Goal: Task Accomplishment & Management: Use online tool/utility

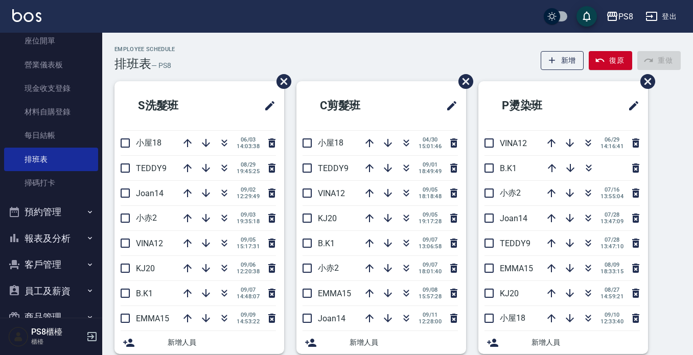
click at [39, 240] on button "報表及分析" at bounding box center [51, 238] width 94 height 27
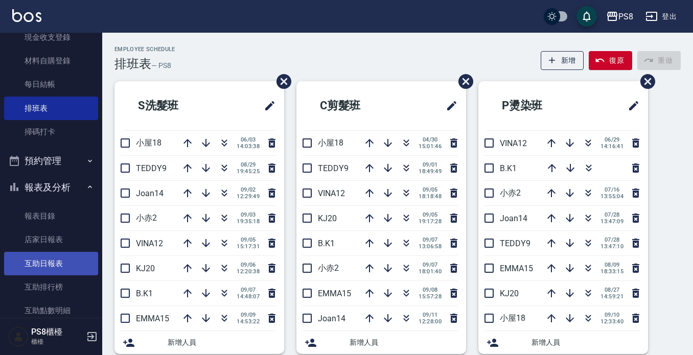
click at [45, 255] on link "互助日報表" at bounding box center [51, 263] width 94 height 23
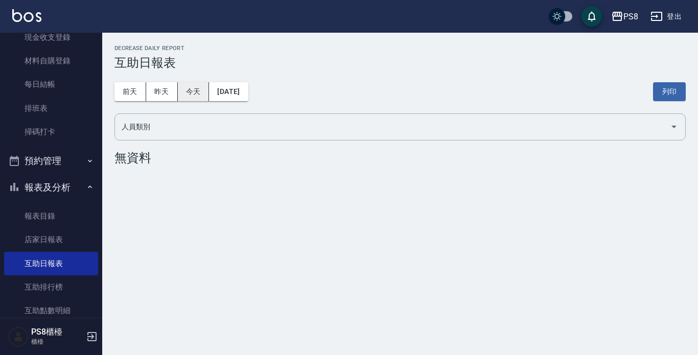
click at [199, 87] on button "今天" at bounding box center [194, 91] width 32 height 19
click at [177, 92] on button "昨天" at bounding box center [162, 91] width 32 height 19
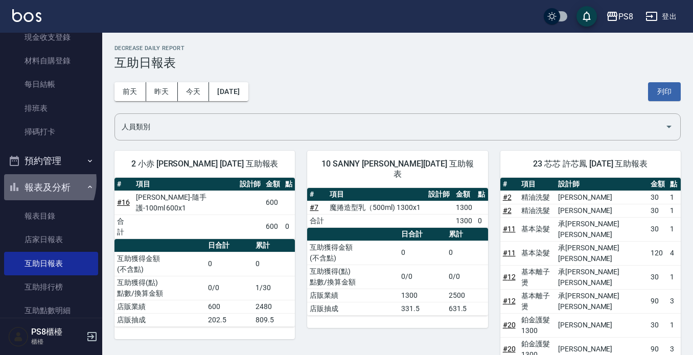
click at [35, 181] on button "報表及分析" at bounding box center [51, 187] width 94 height 27
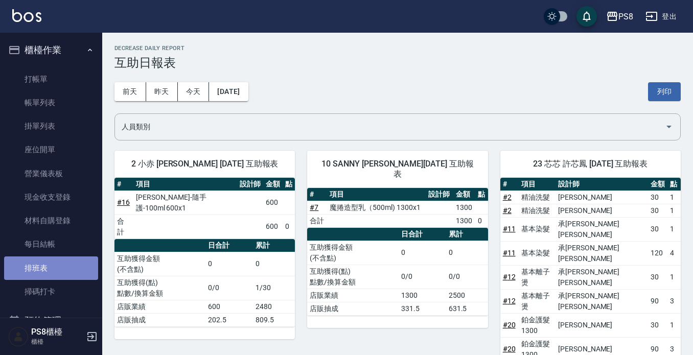
click at [56, 264] on link "排班表" at bounding box center [51, 267] width 94 height 23
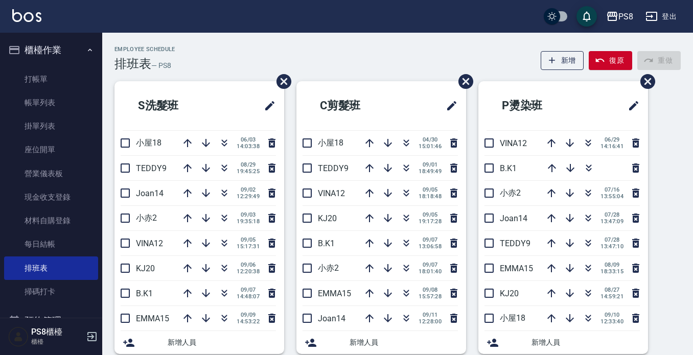
drag, startPoint x: 384, startPoint y: 195, endPoint x: 53, endPoint y: 41, distance: 365.2
click at [379, 184] on button "button" at bounding box center [387, 193] width 25 height 25
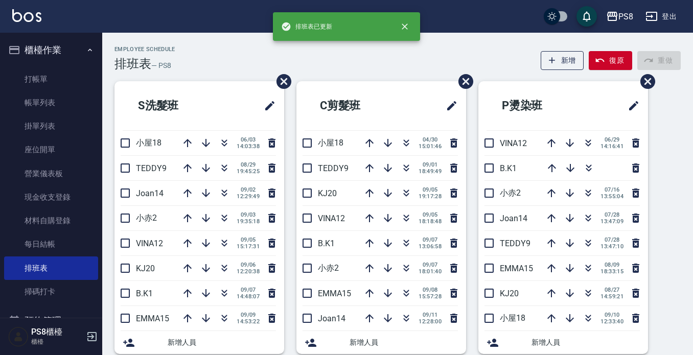
click at [57, 53] on button "櫃檯作業" at bounding box center [51, 50] width 94 height 27
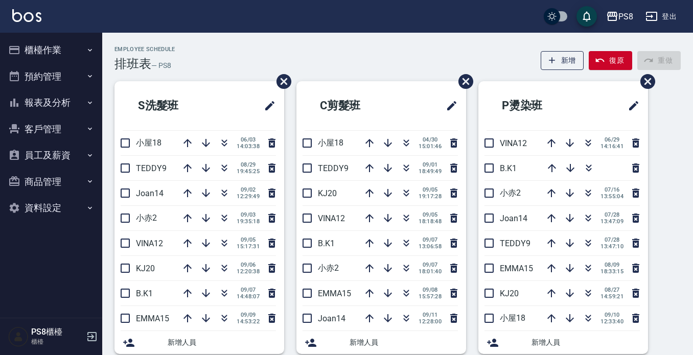
click at [50, 62] on button "櫃檯作業" at bounding box center [51, 50] width 94 height 27
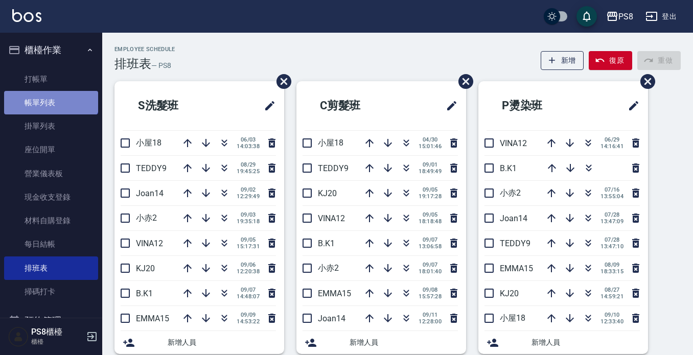
click at [50, 91] on link "帳單列表" at bounding box center [51, 102] width 94 height 23
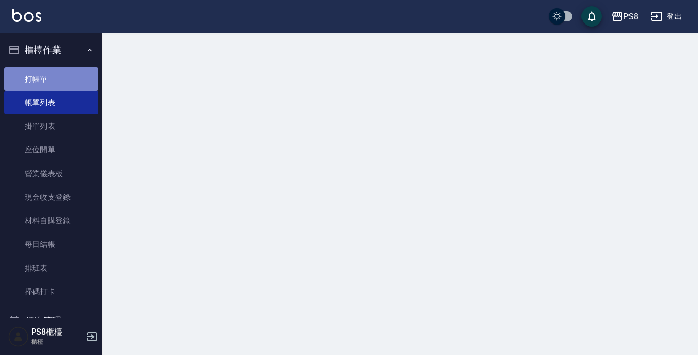
click at [58, 79] on link "打帳單" at bounding box center [51, 78] width 94 height 23
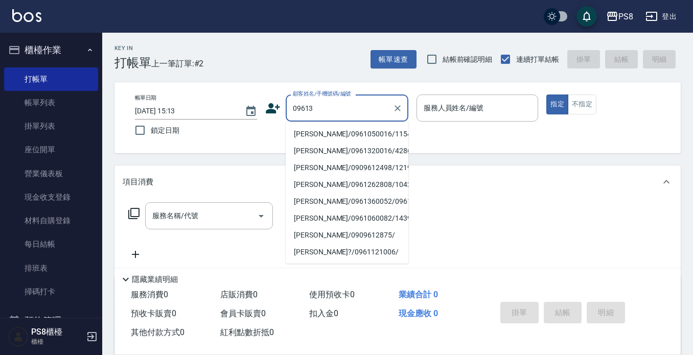
type input "[PERSON_NAME]/0961320016/4286"
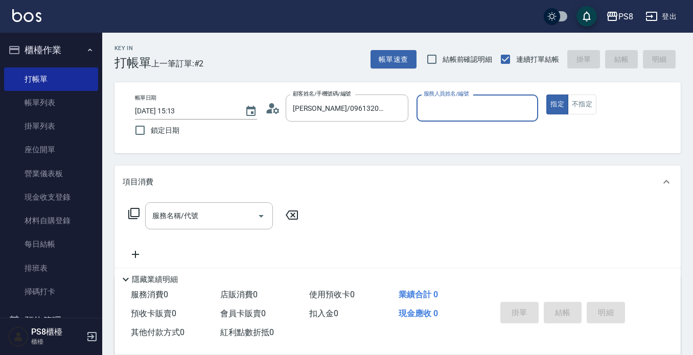
type input "小赤-2"
click at [401, 106] on icon "Clear" at bounding box center [397, 108] width 10 height 10
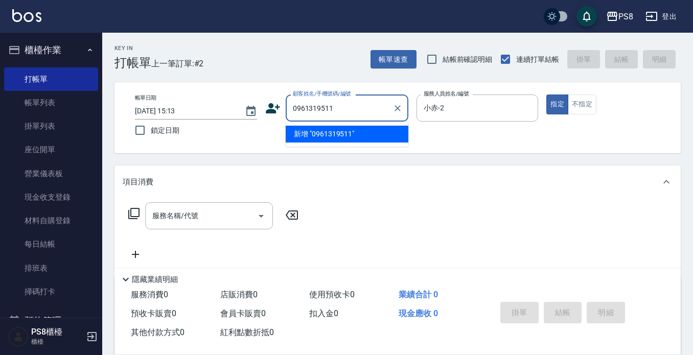
drag, startPoint x: 360, startPoint y: 105, endPoint x: 284, endPoint y: 109, distance: 75.7
click at [284, 109] on div "顧客姓名/手機號碼/編號 0961319511 顧客姓名/手機號碼/編號" at bounding box center [336, 107] width 143 height 27
type input "0961319511"
click at [274, 106] on icon at bounding box center [272, 108] width 15 height 15
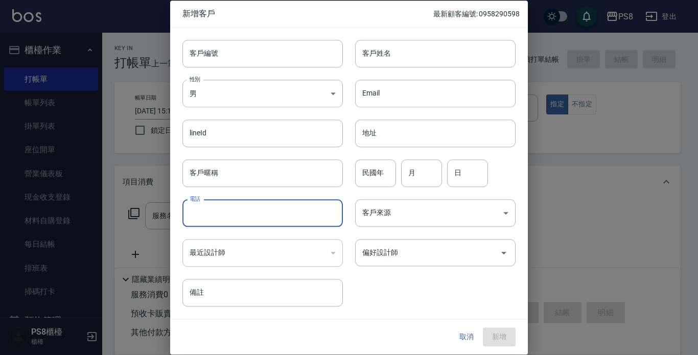
click at [228, 220] on input "電話" at bounding box center [262, 213] width 160 height 28
paste input "0961319511"
type input "0961319511"
click at [210, 97] on body "PS8 登出 櫃檯作業 打帳單 帳單列表 掛單列表 座位開單 營業儀表板 現金收支登錄 材料自購登錄 每日結帳 排班表 掃碼打卡 預約管理 預約管理 單日預約…" at bounding box center [349, 248] width 698 height 497
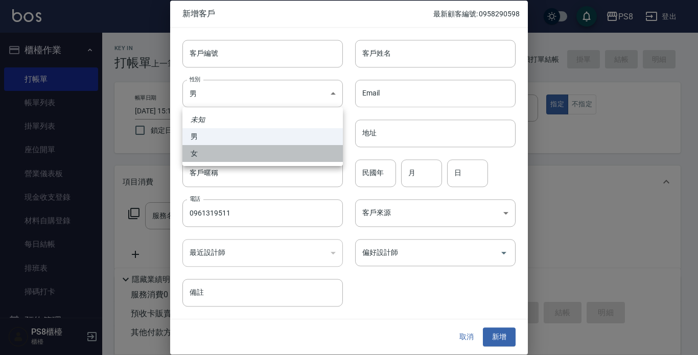
click at [208, 148] on li "女" at bounding box center [262, 153] width 160 height 17
type input "[DEMOGRAPHIC_DATA]"
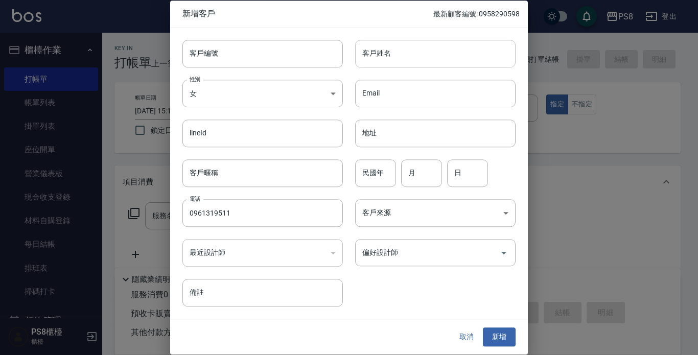
click at [409, 43] on input "客戶姓名" at bounding box center [435, 54] width 160 height 28
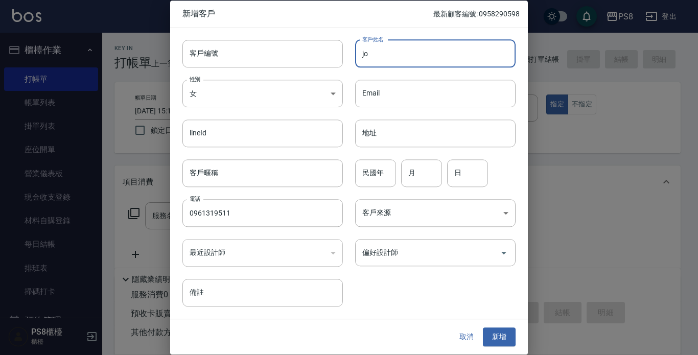
type input "j"
type input "h"
type input "＿"
type input "j"
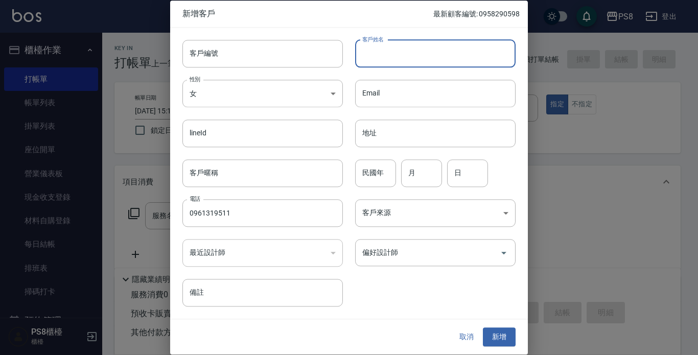
type input "ㄨ"
type input "[PERSON_NAME]"
click at [380, 184] on input "民國年" at bounding box center [375, 173] width 41 height 28
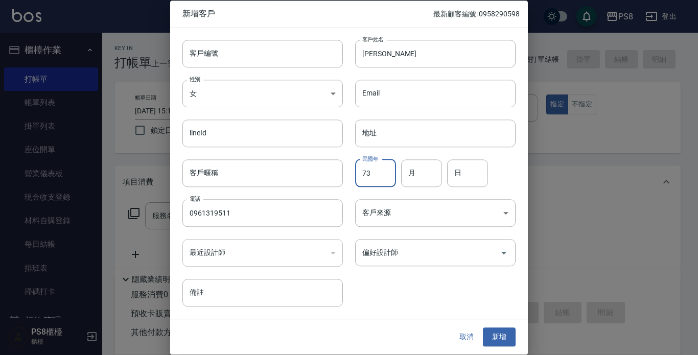
type input "73"
type input "11"
type input "09"
click at [498, 337] on button "新增" at bounding box center [499, 337] width 33 height 19
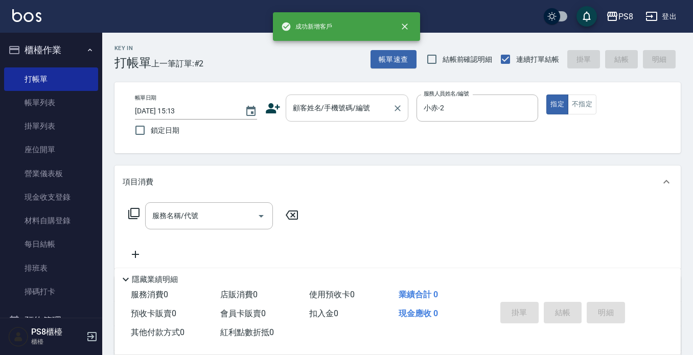
click at [316, 100] on div "顧客姓名/手機號碼/編號 顧客姓名/手機號碼/編號" at bounding box center [347, 107] width 123 height 27
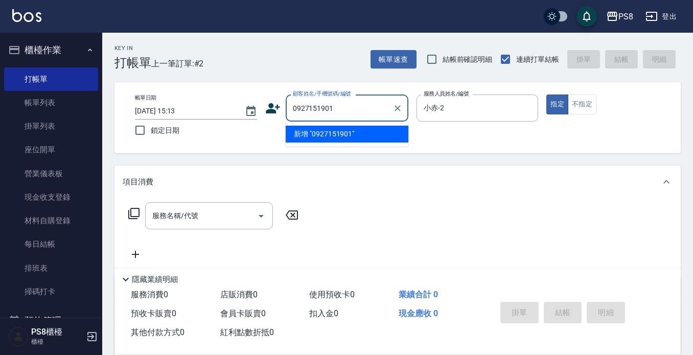
drag, startPoint x: 363, startPoint y: 112, endPoint x: 217, endPoint y: 114, distance: 145.6
click at [217, 114] on div "帳單日期 [DATE] 15:13 鎖定日期 顧客姓名/手機號碼/編號 0927151901 顧客姓名/手機號碼/編號 服務人員姓名/編號 [PERSON_N…" at bounding box center [397, 117] width 541 height 46
type input "0927151901"
click at [276, 109] on icon at bounding box center [272, 108] width 15 height 15
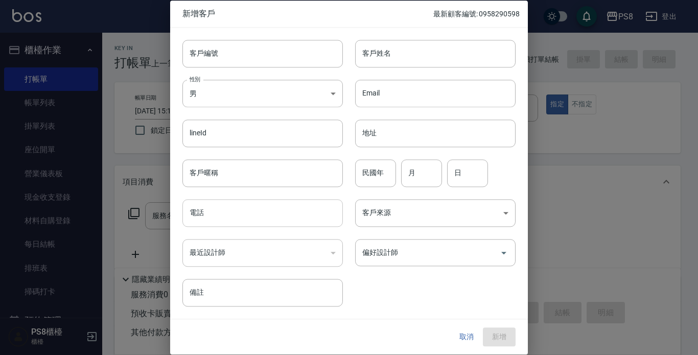
click at [211, 211] on input "電話" at bounding box center [262, 213] width 160 height 28
paste input "0927151901"
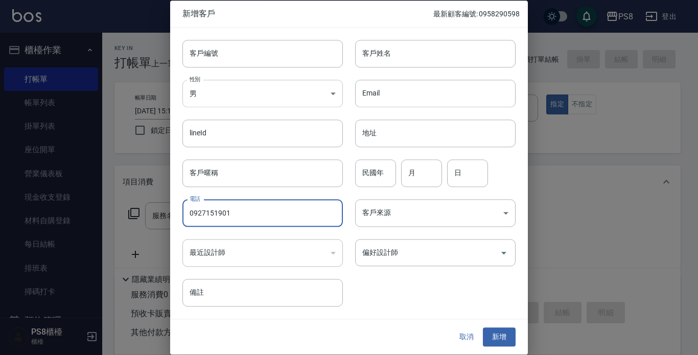
type input "0927151901"
click at [199, 93] on body "PS8 登出 櫃檯作業 打帳單 帳單列表 掛單列表 座位開單 營業儀表板 現金收支登錄 材料自購登錄 每日結帳 排班表 掃碼打卡 預約管理 預約管理 單日預約…" at bounding box center [349, 248] width 698 height 497
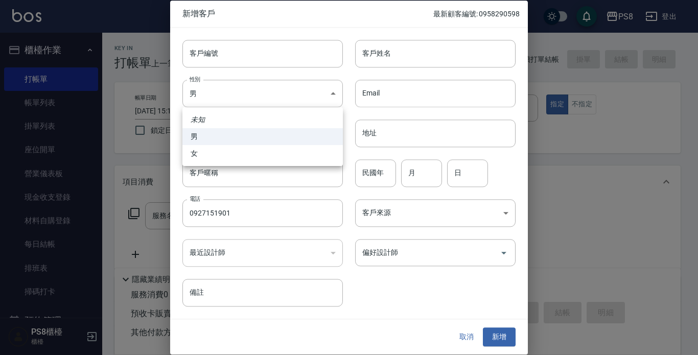
click at [202, 152] on li "女" at bounding box center [262, 153] width 160 height 17
type input "[DEMOGRAPHIC_DATA]"
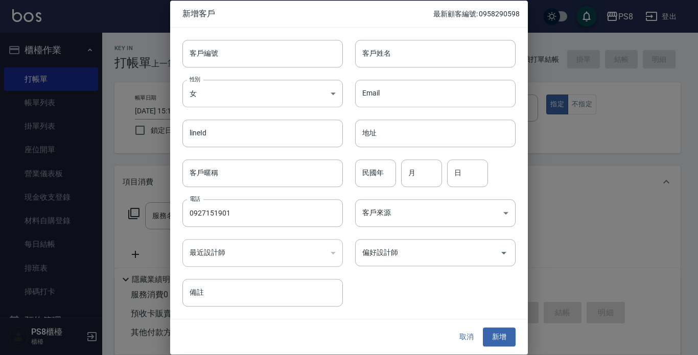
click at [387, 52] on input "客戶姓名" at bounding box center [435, 54] width 160 height 28
type input "[PERSON_NAME]"
drag, startPoint x: 381, startPoint y: 163, endPoint x: 371, endPoint y: 149, distance: 17.2
click at [381, 163] on input "民國年" at bounding box center [375, 173] width 41 height 28
type input "00"
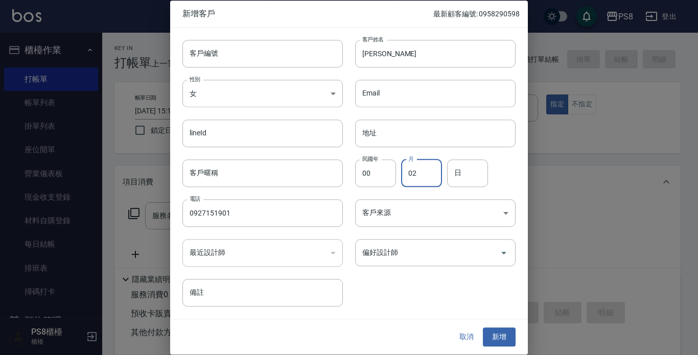
type input "02"
type input "06"
drag, startPoint x: 500, startPoint y: 334, endPoint x: 492, endPoint y: 335, distance: 7.2
click at [499, 335] on button "新增" at bounding box center [499, 337] width 33 height 19
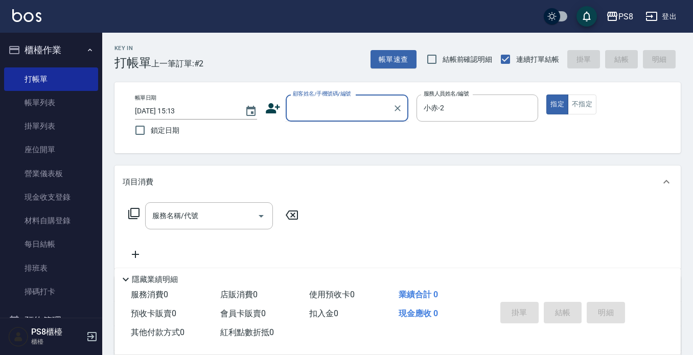
click at [350, 112] on input "顧客姓名/手機號碼/編號" at bounding box center [339, 108] width 98 height 18
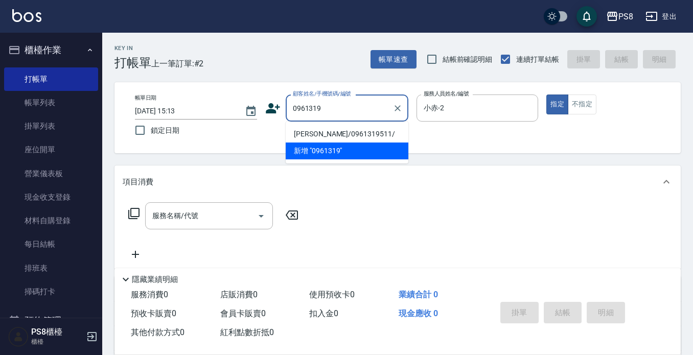
click at [347, 130] on li "[PERSON_NAME]/0961319511/" at bounding box center [347, 134] width 123 height 17
type input "[PERSON_NAME]/0961319511/"
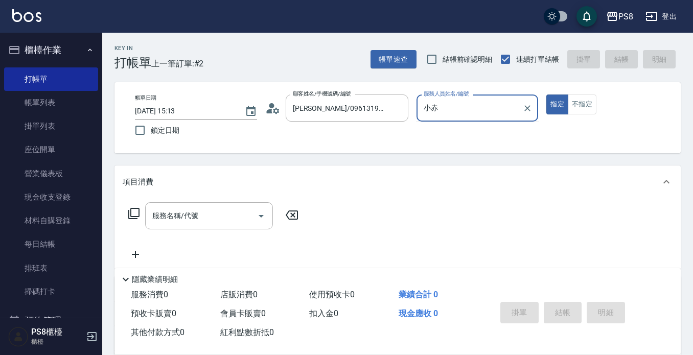
type input "小"
type input "EMMA-15"
type button "true"
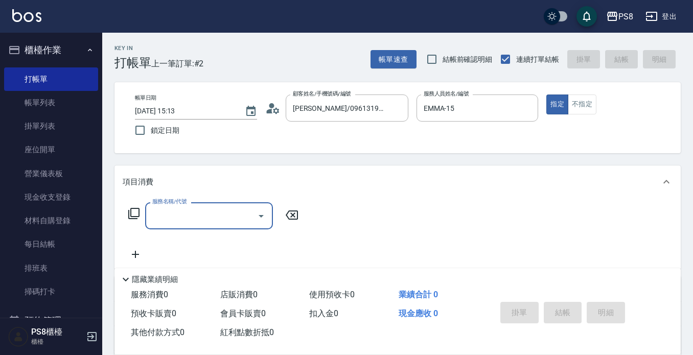
type input "3"
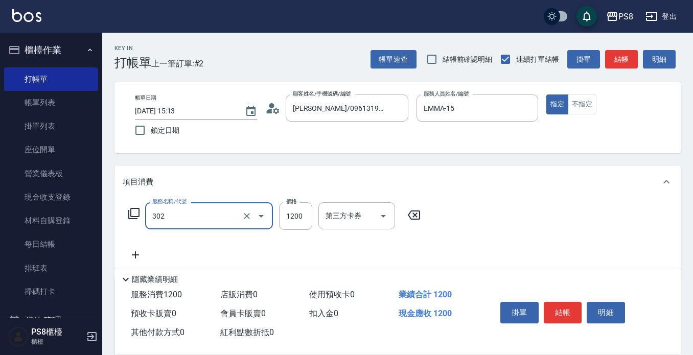
type input "基本離子燙(302)"
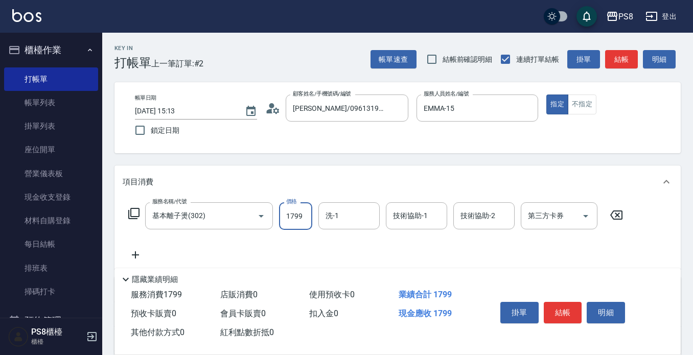
type input "1799"
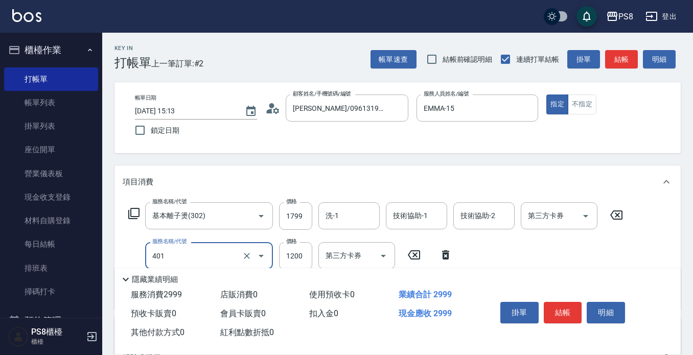
type input "基本染髮(401)"
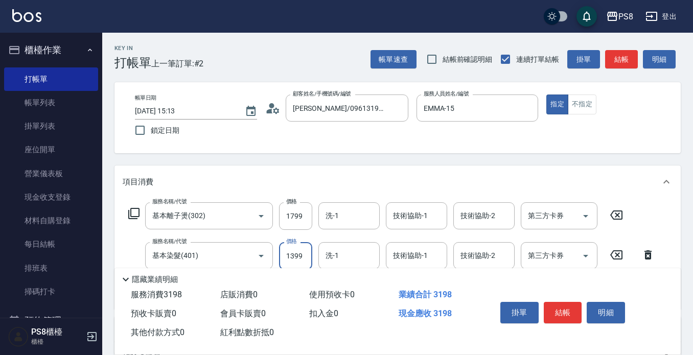
type input "1399"
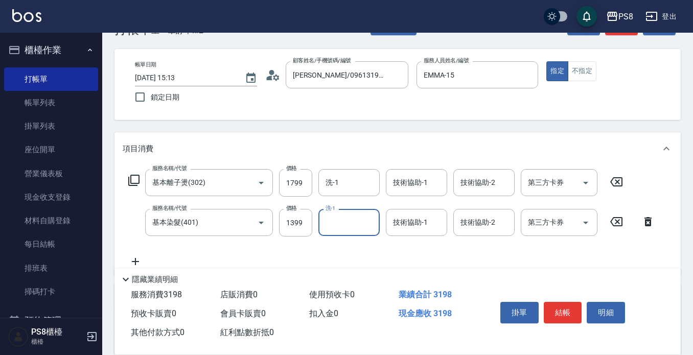
scroll to position [51, 0]
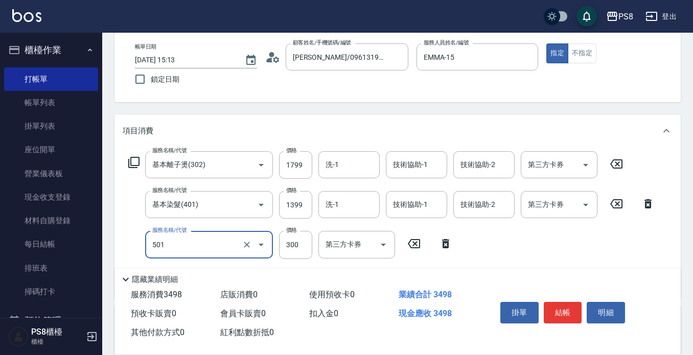
type input "自備護髮(501)"
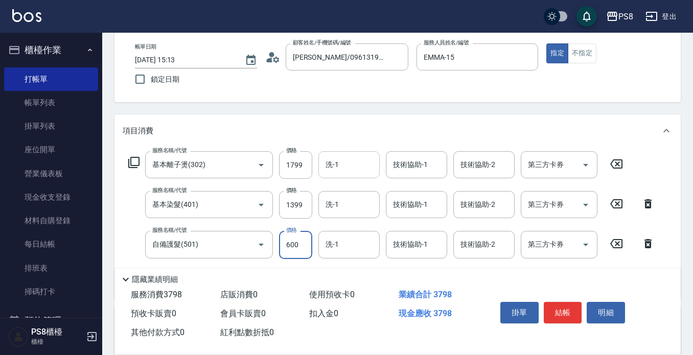
type input "600"
click at [340, 157] on input "洗-1" at bounding box center [349, 165] width 52 height 18
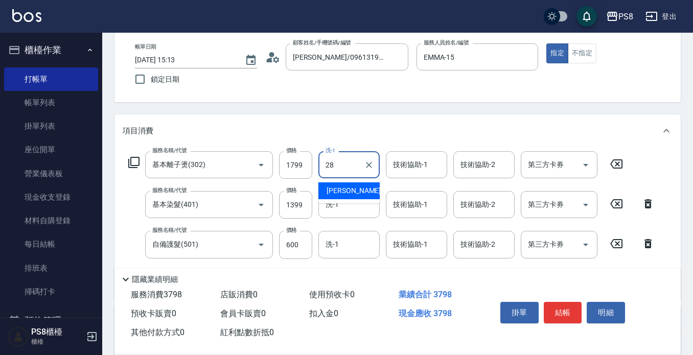
type input "[PERSON_NAME]-28"
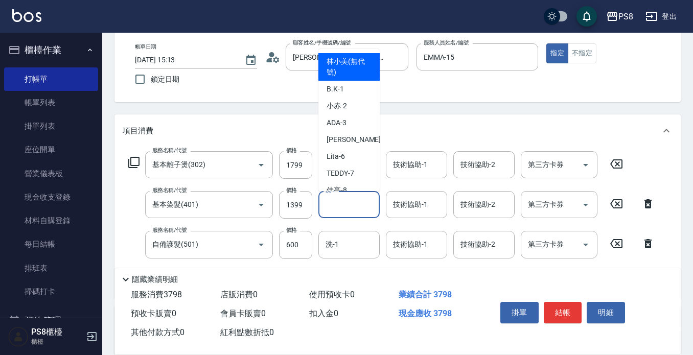
click at [372, 206] on input "洗-1" at bounding box center [349, 205] width 52 height 18
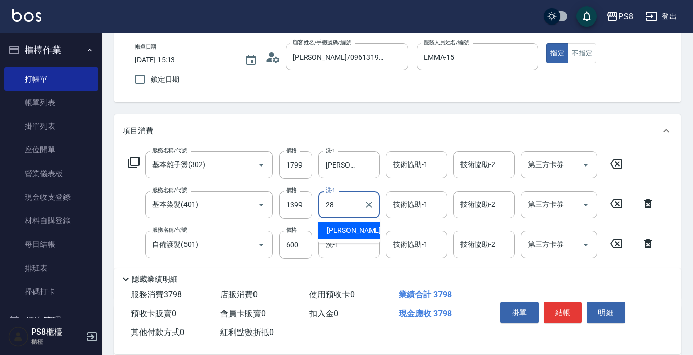
type input "[PERSON_NAME]-28"
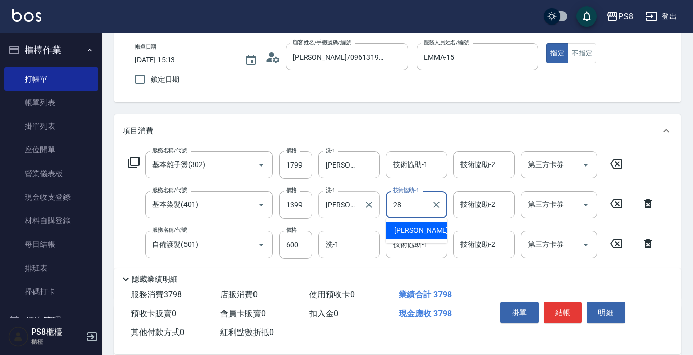
type input "[PERSON_NAME]-28"
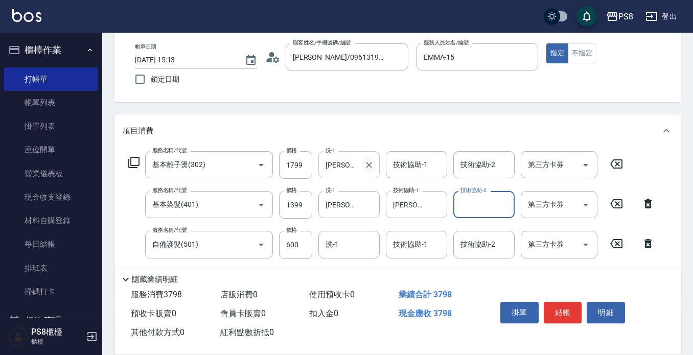
click at [368, 167] on icon "Clear" at bounding box center [369, 165] width 10 height 10
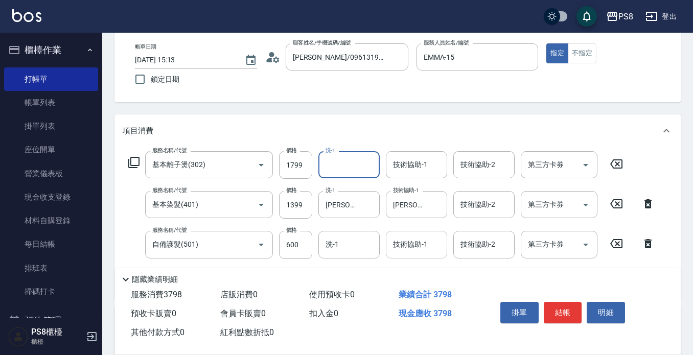
click at [406, 242] on div "技術協助-1 技術協助-1" at bounding box center [416, 244] width 61 height 27
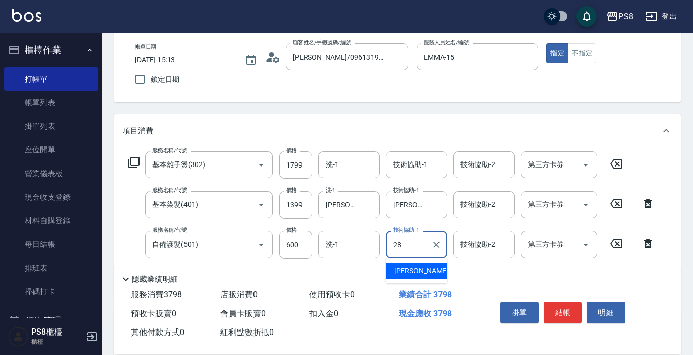
type input "[PERSON_NAME]-28"
click at [407, 105] on div "Key In 打帳單 上一筆訂單:#2 帳單速查 結帳前確認明細 連續打單結帳 掛單 結帳 明細 帳單日期 [DATE] 15:13 鎖定日期 顧客姓名/手機…" at bounding box center [397, 254] width 590 height 545
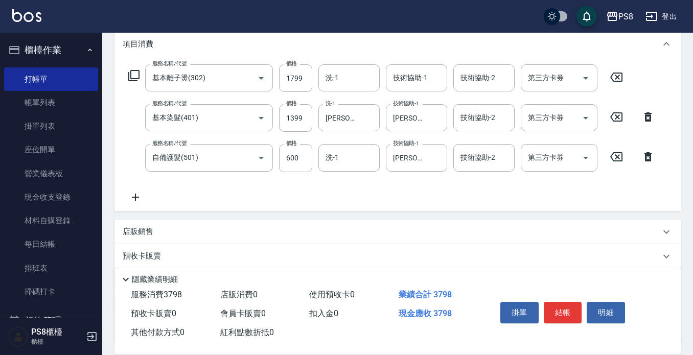
scroll to position [223, 0]
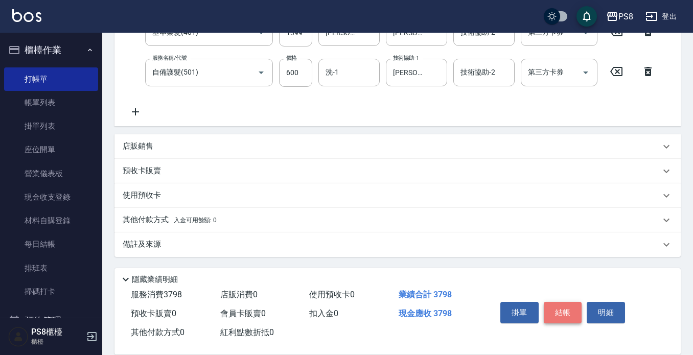
click at [562, 311] on button "結帳" at bounding box center [562, 312] width 38 height 21
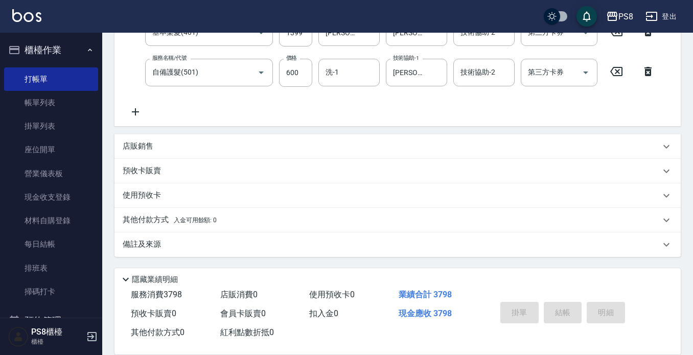
type input "[DATE] 15:15"
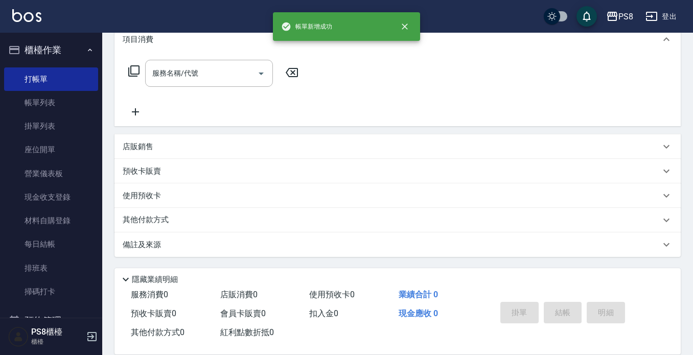
scroll to position [62, 0]
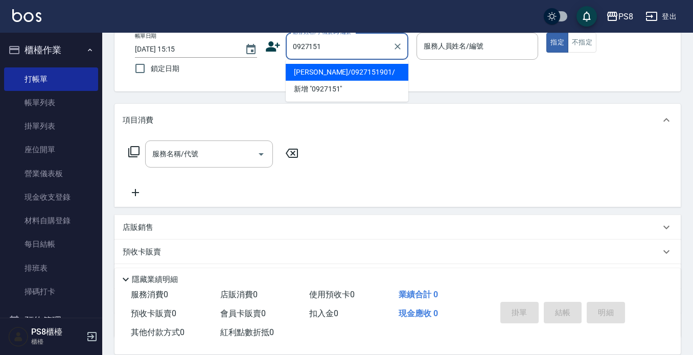
click at [334, 67] on li "[PERSON_NAME]/0927151901/" at bounding box center [347, 72] width 123 height 17
type input "[PERSON_NAME]/0927151901/"
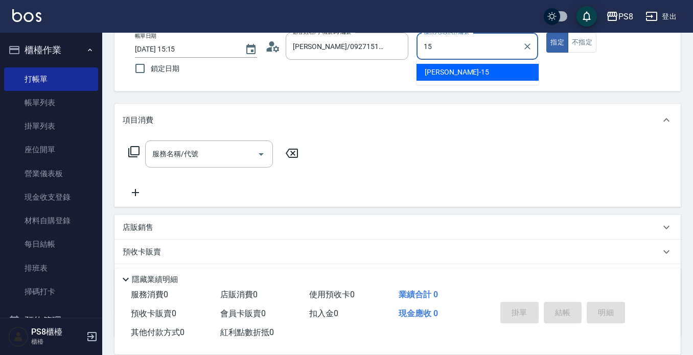
type input "EMMA-15"
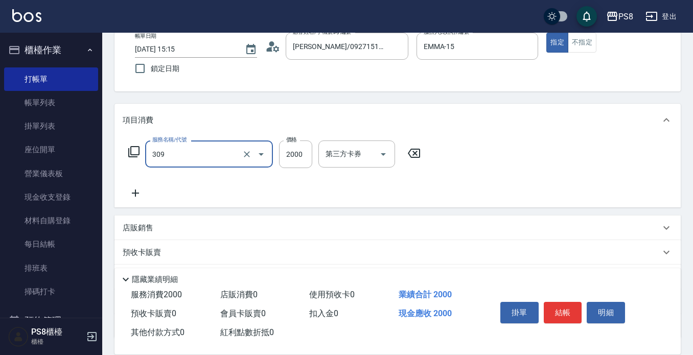
type input "嚴選溫塑(309)"
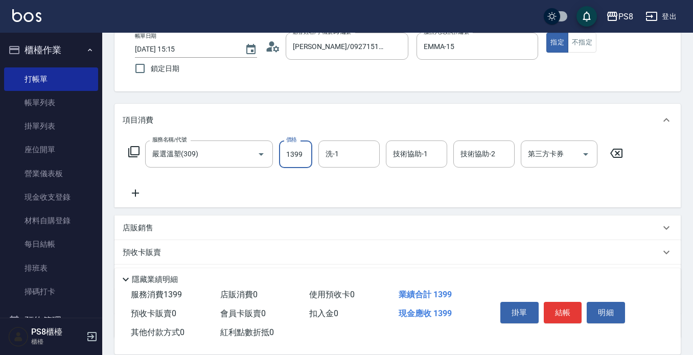
type input "1399"
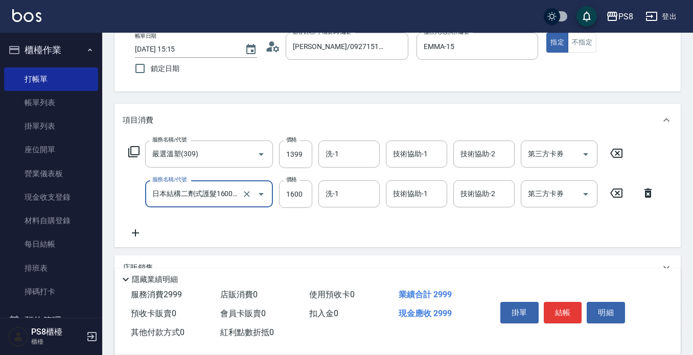
type input "日本結構二劑式護髮1600(904)"
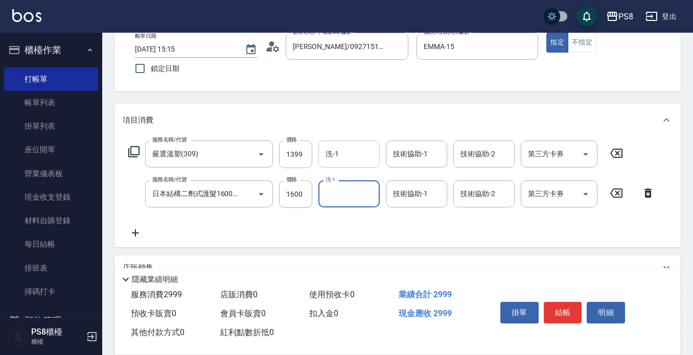
click at [355, 151] on input "洗-1" at bounding box center [349, 154] width 52 height 18
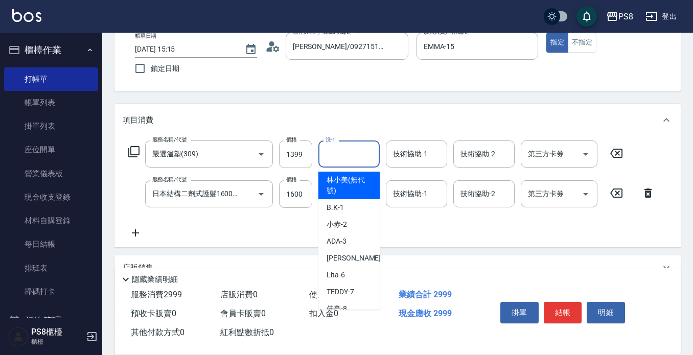
click at [396, 236] on div "服務名稱/代號 嚴選溫塑(309) 服務名稱/代號 價格 1399 價格 洗-1 洗-1 技術協助-1 技術協助-1 技術協助-2 技術協助-2 第三方卡券 …" at bounding box center [392, 189] width 538 height 99
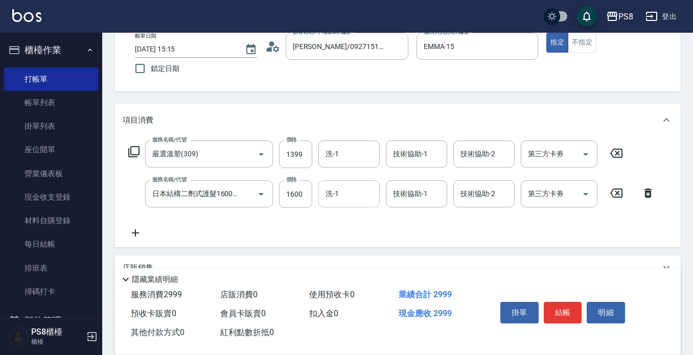
click at [358, 200] on input "洗-1" at bounding box center [349, 194] width 52 height 18
type input "[PERSON_NAME]-28"
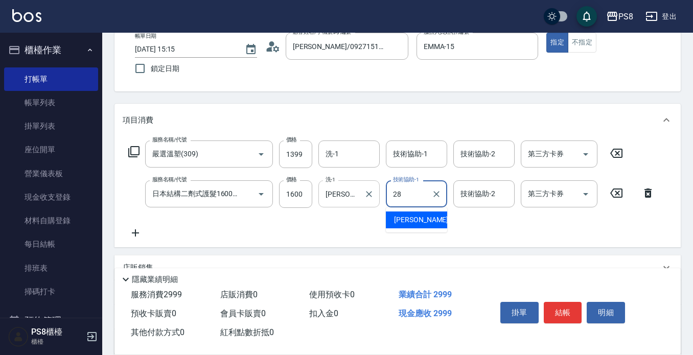
type input "[PERSON_NAME]-28"
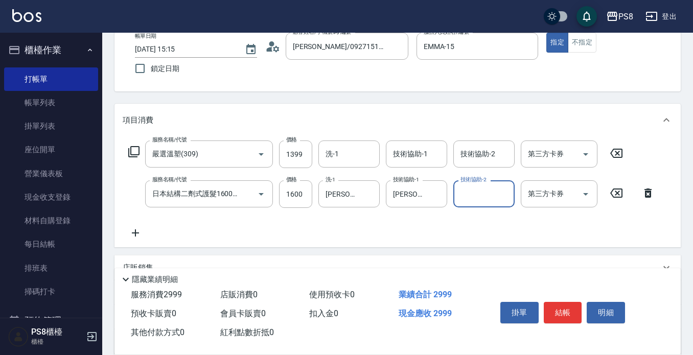
click at [402, 96] on div "Key In 打帳單 上一筆訂單:#3 帳單速查 結帳前確認明細 連續打單結帳 掛單 結帳 明細 帳單日期 [DATE] 15:15 鎖定日期 顧客姓名/手機…" at bounding box center [397, 223] width 590 height 505
click at [562, 302] on button "結帳" at bounding box center [562, 312] width 38 height 21
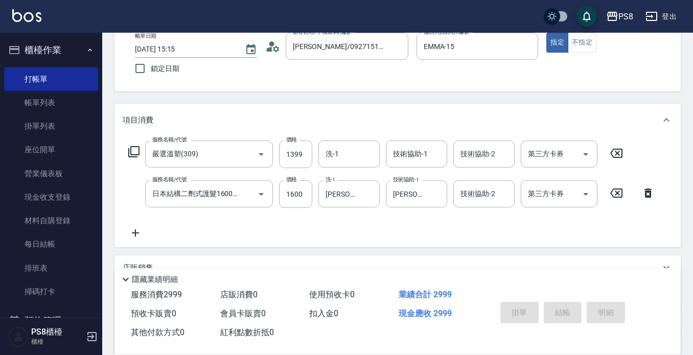
type input "[DATE] 15:16"
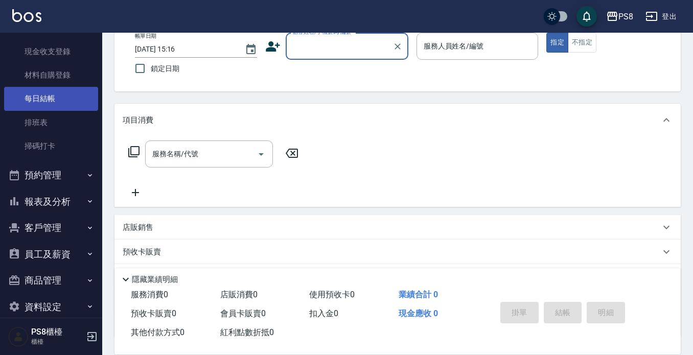
scroll to position [160, 0]
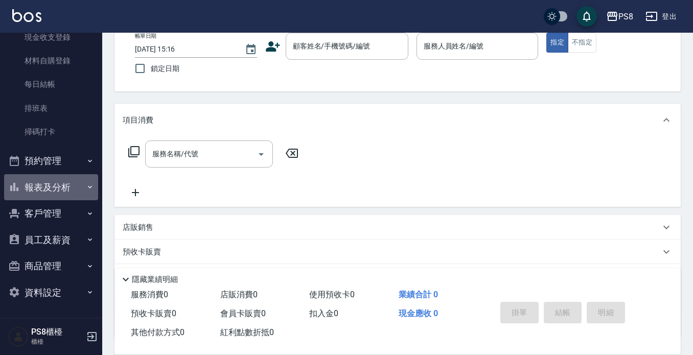
click at [65, 188] on button "報表及分析" at bounding box center [51, 187] width 94 height 27
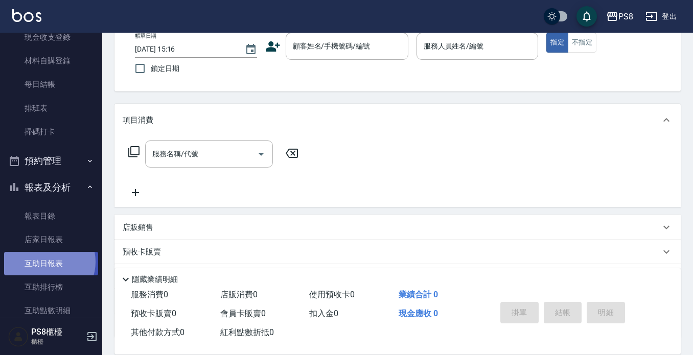
click at [46, 262] on link "互助日報表" at bounding box center [51, 263] width 94 height 23
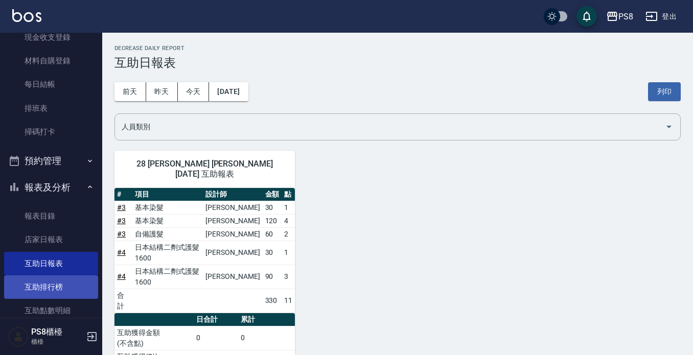
click at [54, 286] on link "互助排行榜" at bounding box center [51, 286] width 94 height 23
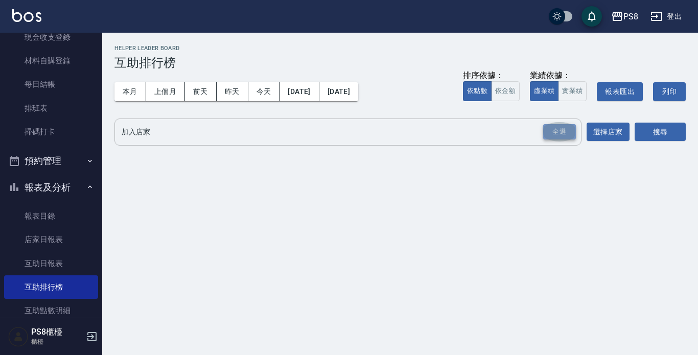
click at [557, 135] on div "全選" at bounding box center [559, 132] width 33 height 16
click at [605, 133] on button "選擇店家" at bounding box center [607, 132] width 43 height 19
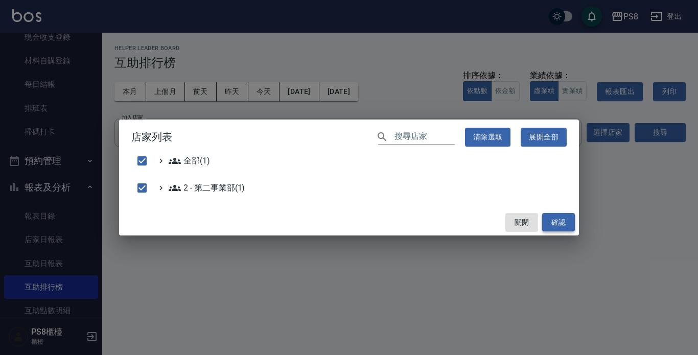
click at [563, 225] on button "確認" at bounding box center [558, 222] width 33 height 19
checkbox input "false"
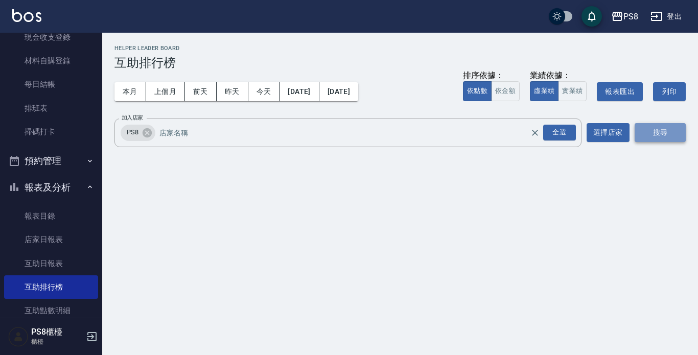
click at [650, 129] on button "搜尋" at bounding box center [659, 132] width 51 height 19
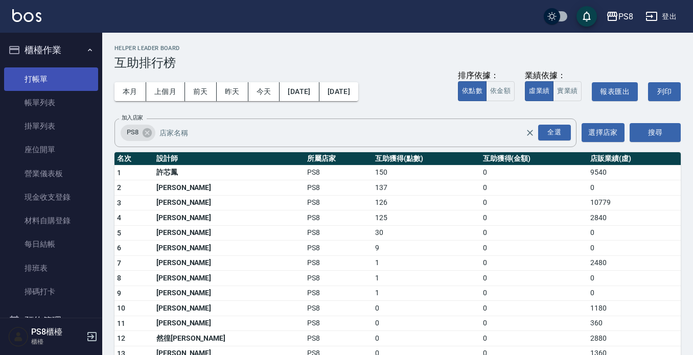
click at [73, 73] on link "打帳單" at bounding box center [51, 78] width 94 height 23
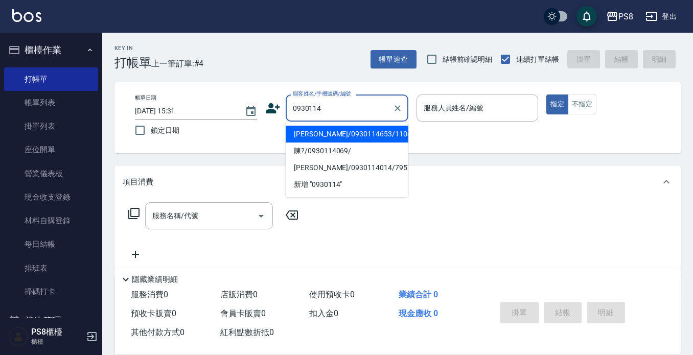
click at [357, 128] on li "[PERSON_NAME]/0930114653/11043" at bounding box center [347, 134] width 123 height 17
type input "[PERSON_NAME]/0930114653/11043"
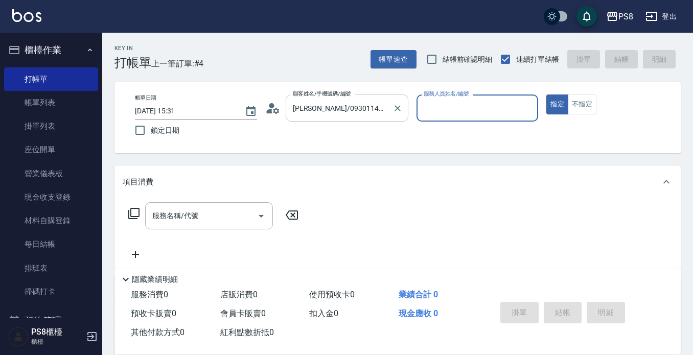
type input "B.K-1"
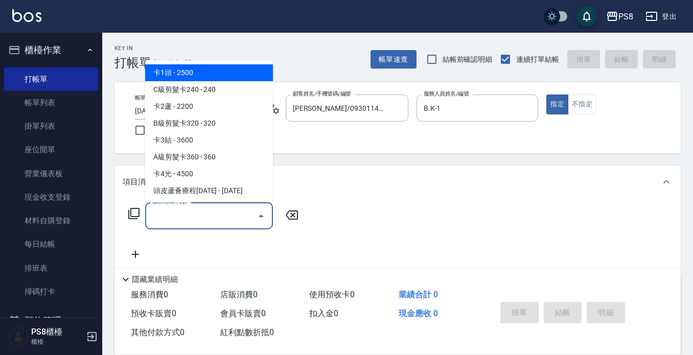
click at [201, 220] on input "服務名稱/代號" at bounding box center [201, 216] width 103 height 18
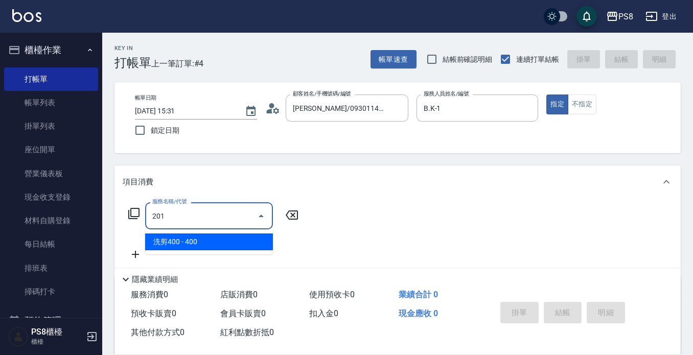
drag, startPoint x: 159, startPoint y: 248, endPoint x: 167, endPoint y: 242, distance: 9.9
click at [159, 247] on span "洗剪400 - 400" at bounding box center [209, 241] width 128 height 17
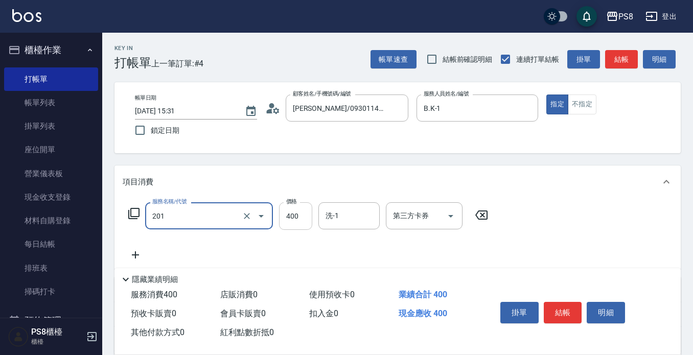
type input "洗剪400(201)"
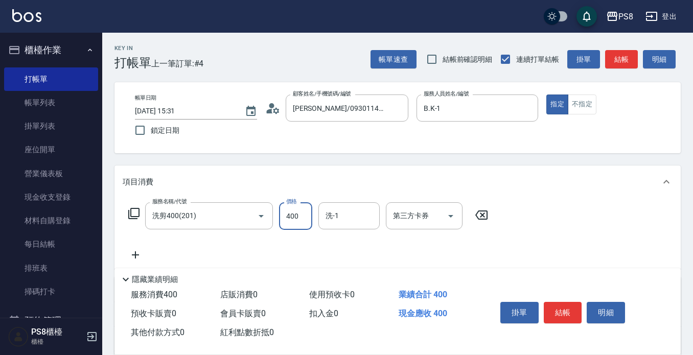
click at [307, 220] on input "400" at bounding box center [295, 216] width 33 height 28
type input "300"
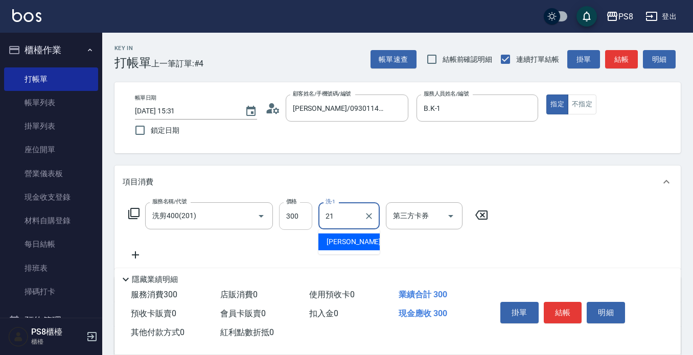
type input "[PERSON_NAME]-21"
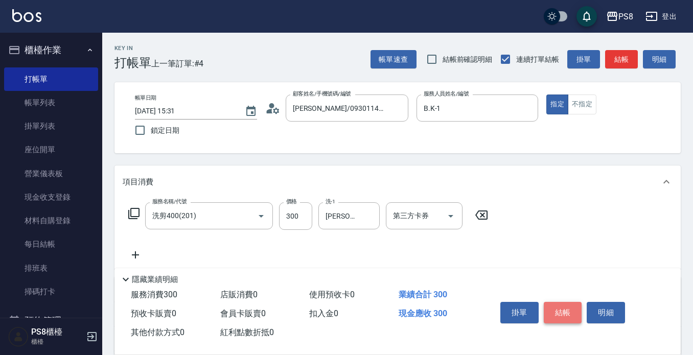
click at [564, 305] on button "結帳" at bounding box center [562, 312] width 38 height 21
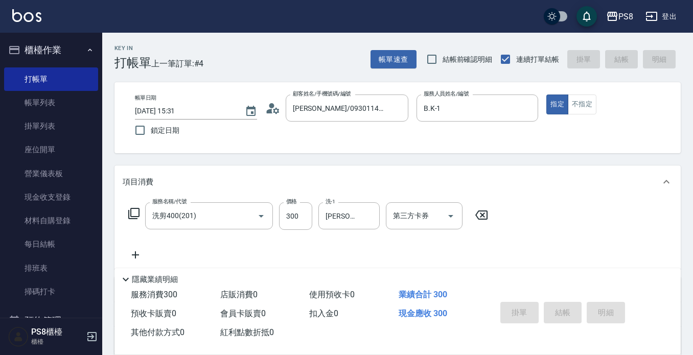
type input "[DATE] 15:42"
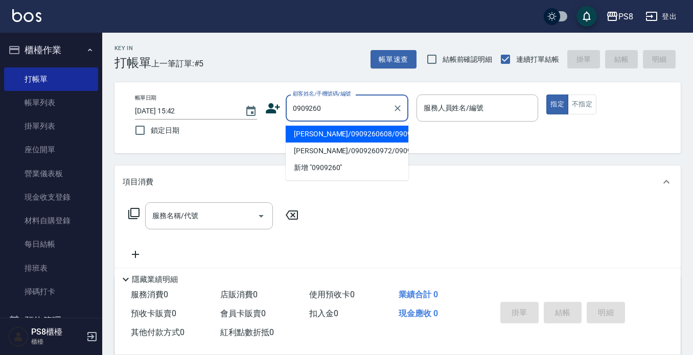
click at [364, 133] on li "[PERSON_NAME]/0909260608/0909260608" at bounding box center [347, 134] width 123 height 17
type input "[PERSON_NAME]/0909260608/0909260608"
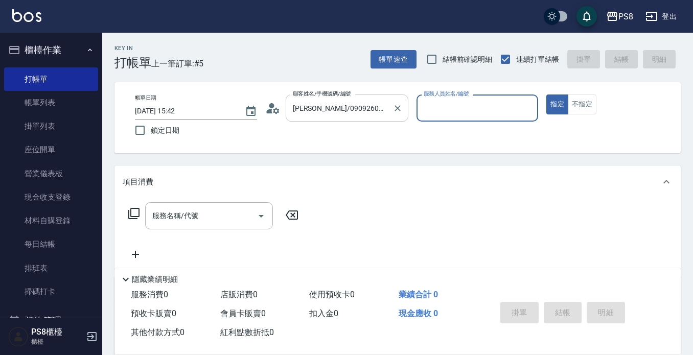
type input "小屋-18"
click at [276, 112] on icon at bounding box center [276, 110] width 6 height 6
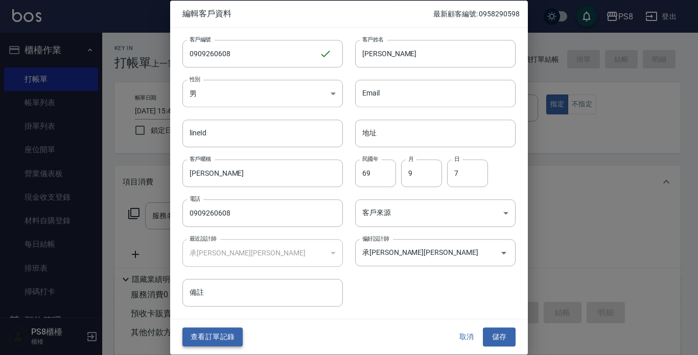
click at [200, 336] on button "查看訂單記錄" at bounding box center [212, 337] width 60 height 19
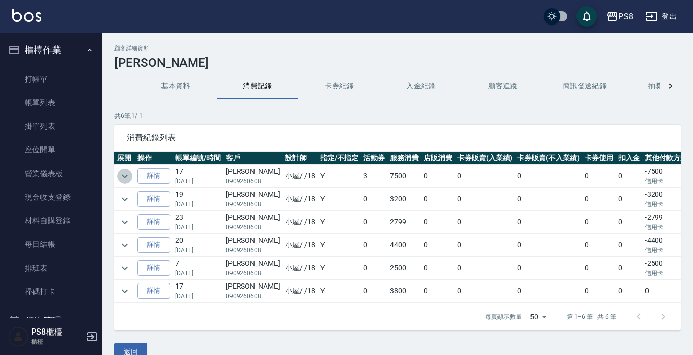
click at [124, 174] on icon "expand row" at bounding box center [124, 176] width 12 height 12
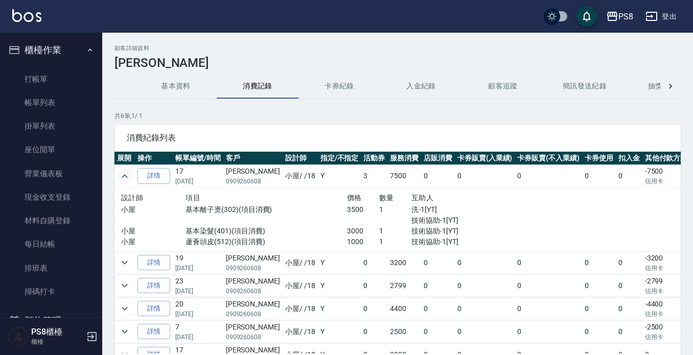
click at [125, 175] on icon "expand row" at bounding box center [125, 176] width 6 height 4
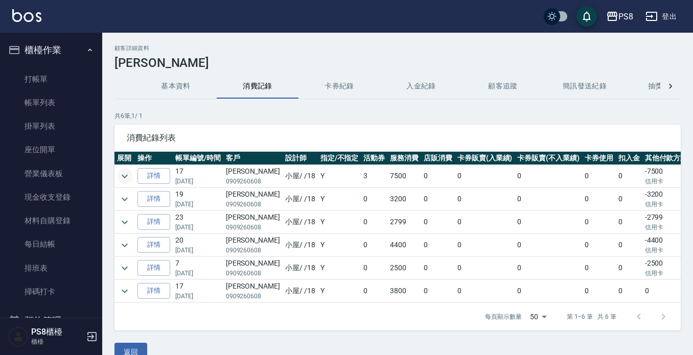
click at [125, 174] on icon "expand row" at bounding box center [124, 176] width 12 height 12
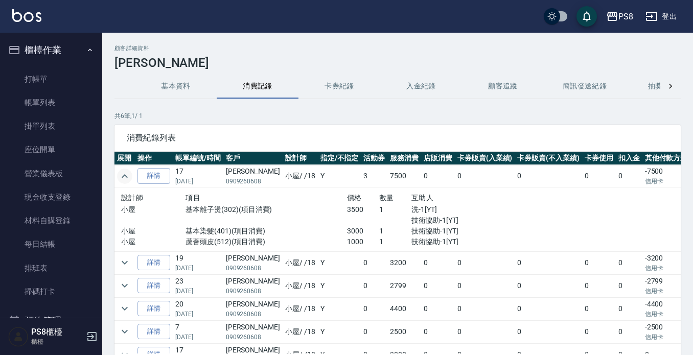
click at [119, 175] on icon "expand row" at bounding box center [124, 176] width 12 height 12
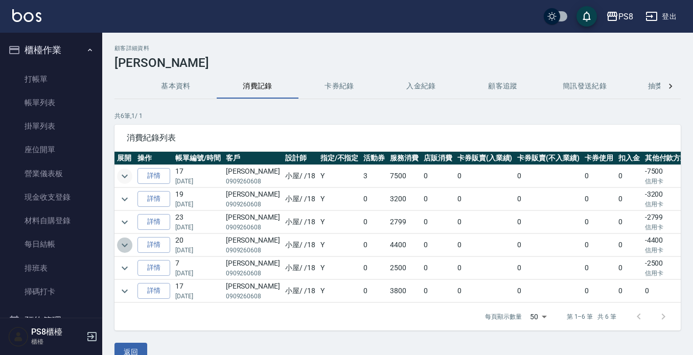
click at [123, 244] on icon "expand row" at bounding box center [125, 245] width 6 height 4
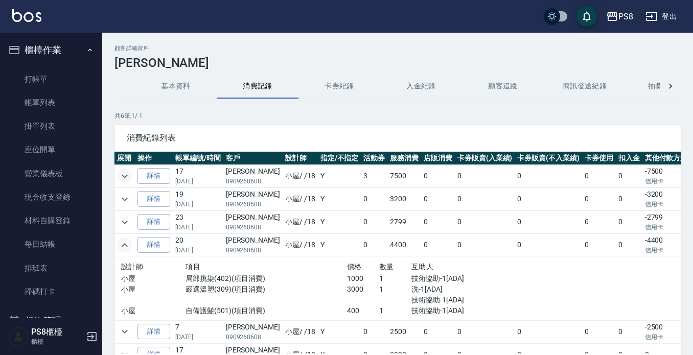
click at [123, 244] on icon "expand row" at bounding box center [124, 245] width 12 height 12
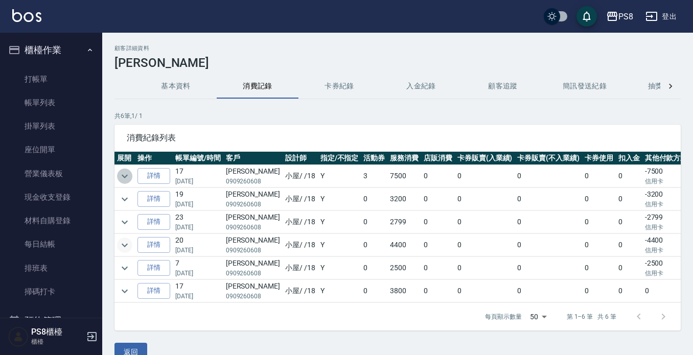
click at [122, 178] on icon "expand row" at bounding box center [124, 176] width 12 height 12
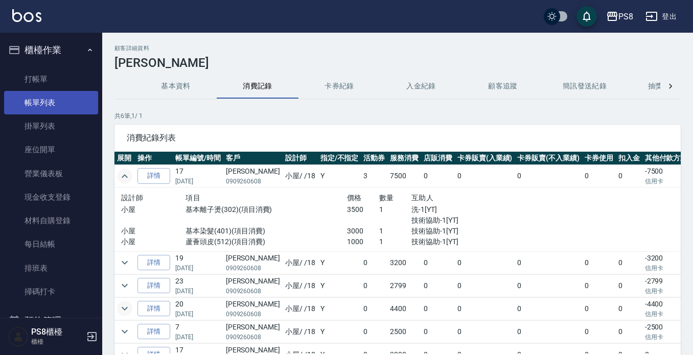
click at [50, 94] on link "帳單列表" at bounding box center [51, 102] width 94 height 23
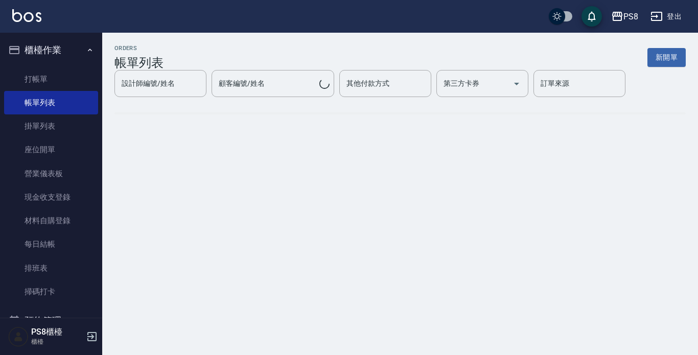
click at [54, 53] on button "櫃檯作業" at bounding box center [51, 50] width 94 height 27
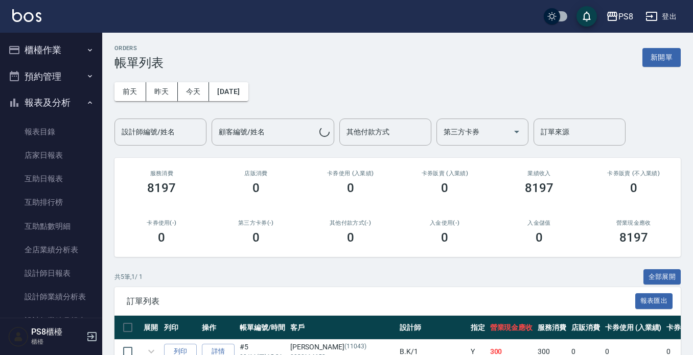
click at [79, 92] on ul "櫃檯作業 打帳單 帳單列表 掛單列表 座位開單 營業儀表板 現金收支登錄 材料自購登錄 每日結帳 排班表 掃碼打卡 預約管理 預約管理 單日預約紀錄 單週預約…" at bounding box center [51, 275] width 94 height 484
click at [77, 101] on button "報表及分析" at bounding box center [51, 102] width 94 height 27
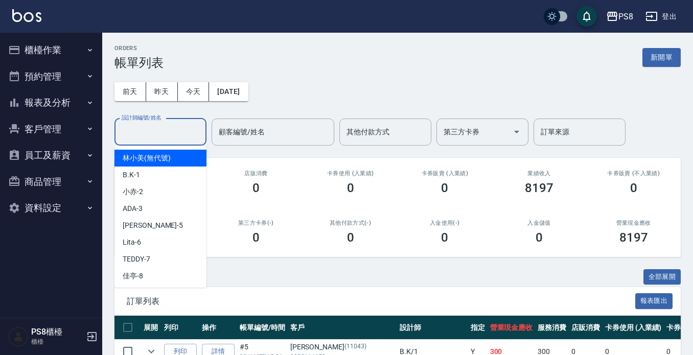
click at [122, 126] on input "設計師編號/姓名" at bounding box center [160, 132] width 83 height 18
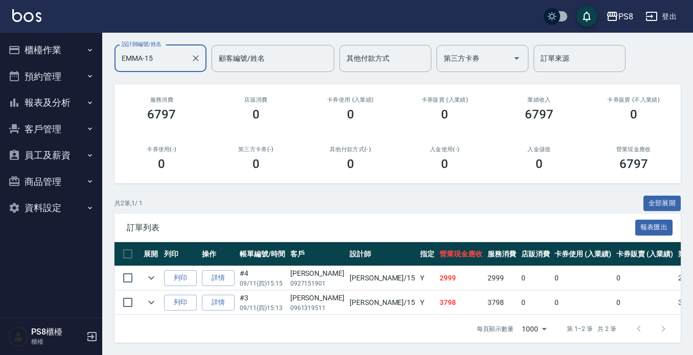
scroll to position [82, 0]
type input "EMMA-15"
click at [60, 100] on button "報表及分析" at bounding box center [51, 102] width 94 height 27
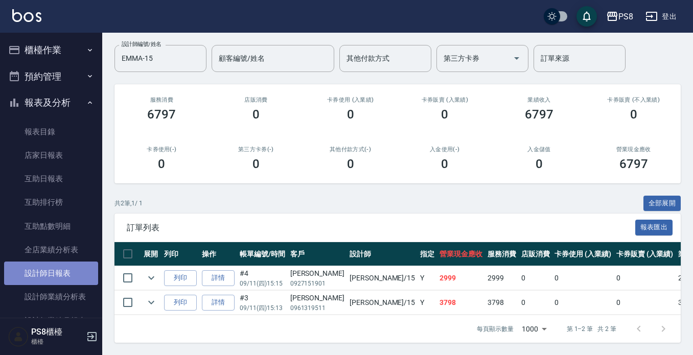
click at [62, 270] on link "設計師日報表" at bounding box center [51, 273] width 94 height 23
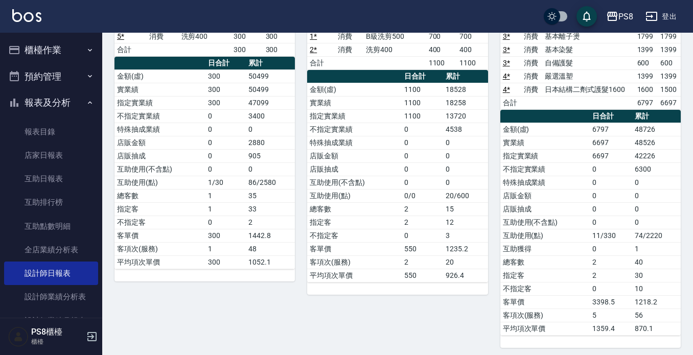
scroll to position [129, 0]
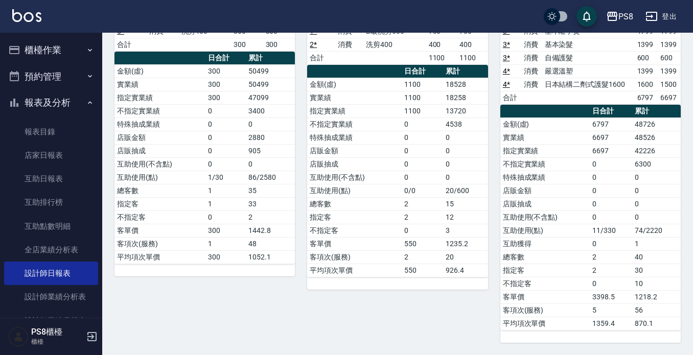
click at [42, 102] on button "報表及分析" at bounding box center [51, 102] width 94 height 27
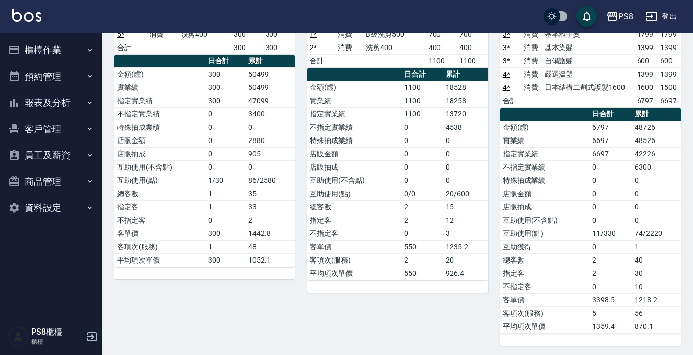
scroll to position [0, 0]
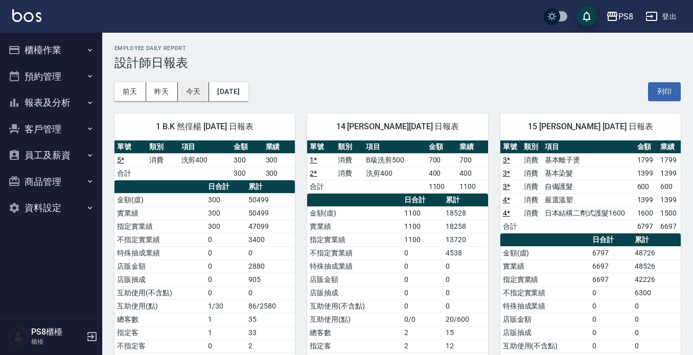
click at [189, 88] on button "今天" at bounding box center [194, 91] width 32 height 19
click at [198, 95] on button "今天" at bounding box center [194, 91] width 32 height 19
click at [64, 49] on button "櫃檯作業" at bounding box center [51, 50] width 94 height 27
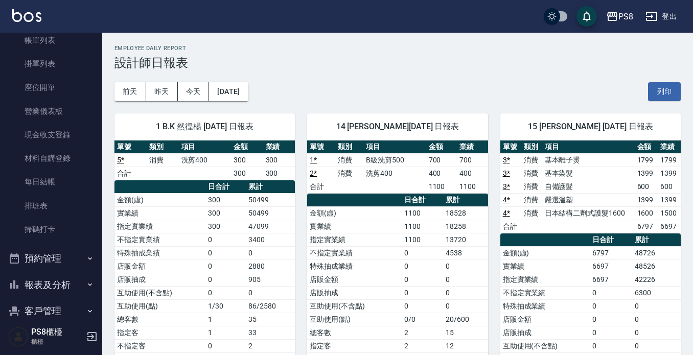
scroll to position [160, 0]
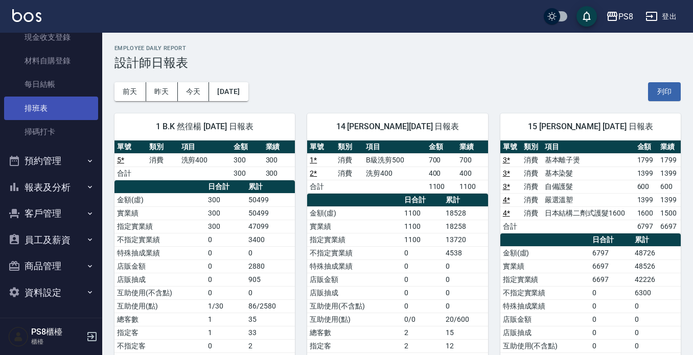
click at [45, 101] on link "排班表" at bounding box center [51, 108] width 94 height 23
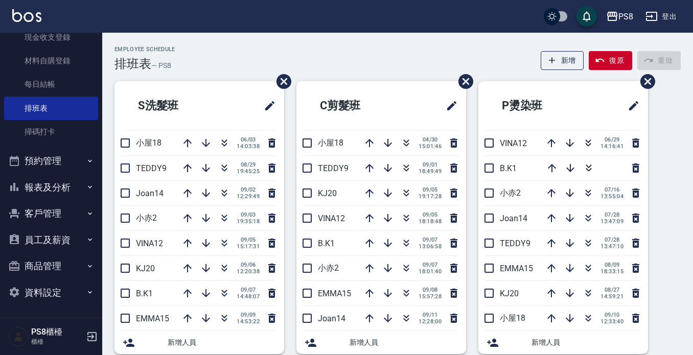
click at [36, 187] on button "報表及分析" at bounding box center [51, 187] width 94 height 27
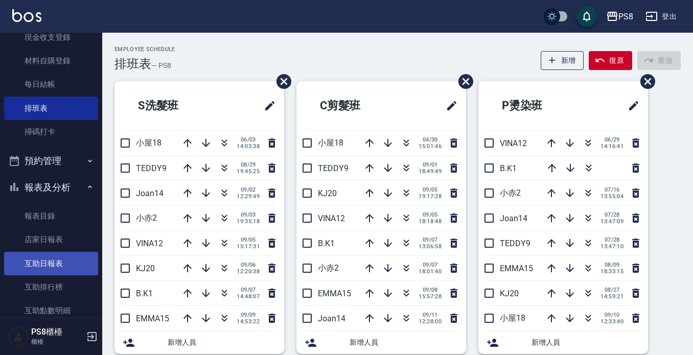
click at [46, 262] on link "互助日報表" at bounding box center [51, 263] width 94 height 23
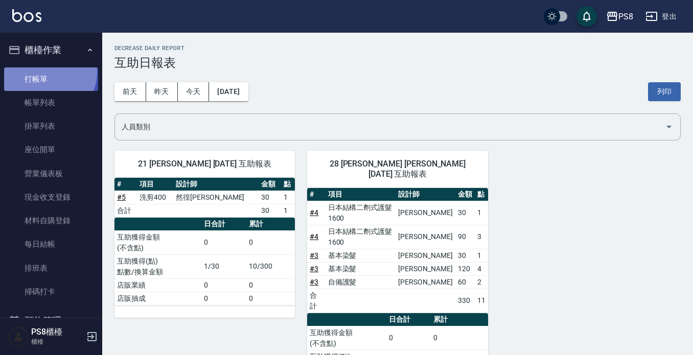
click at [48, 72] on link "打帳單" at bounding box center [51, 78] width 94 height 23
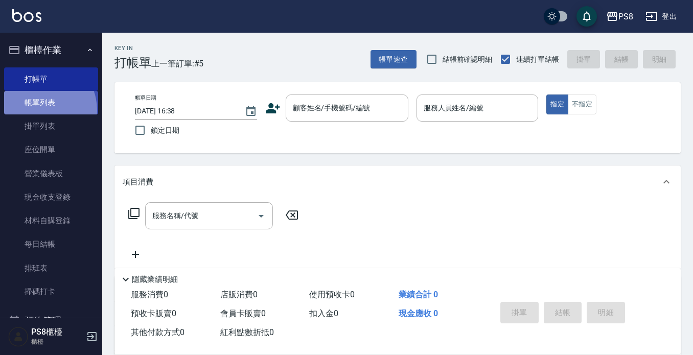
click at [38, 110] on link "帳單列表" at bounding box center [51, 102] width 94 height 23
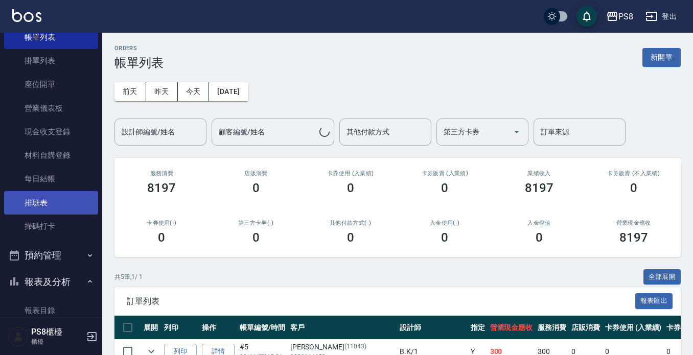
scroll to position [102, 0]
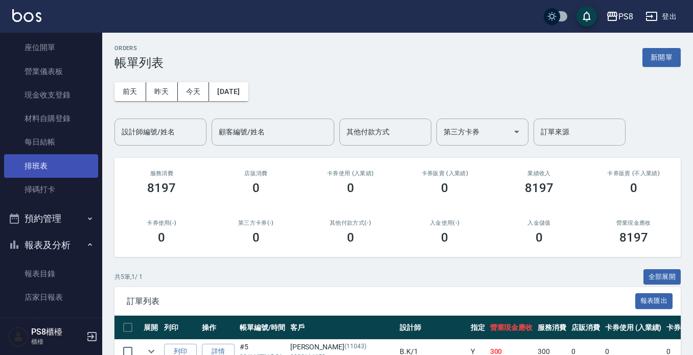
click at [49, 162] on link "排班表" at bounding box center [51, 165] width 94 height 23
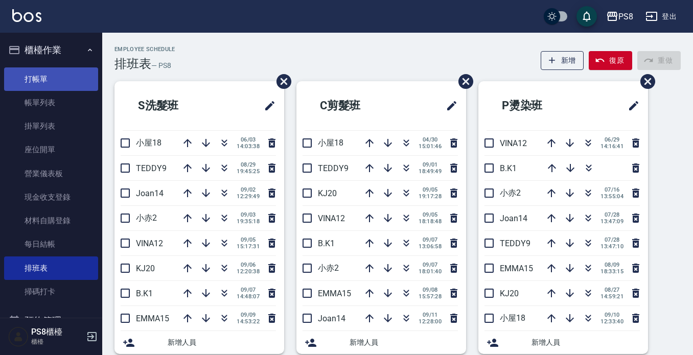
click at [28, 76] on link "打帳單" at bounding box center [51, 78] width 94 height 23
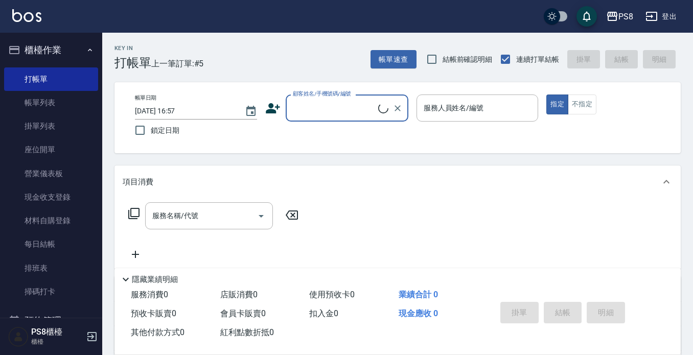
click at [322, 96] on label "顧客姓名/手機號碼/編號" at bounding box center [322, 94] width 58 height 8
click at [322, 99] on input "顧客姓名/手機號碼/編號" at bounding box center [334, 108] width 88 height 18
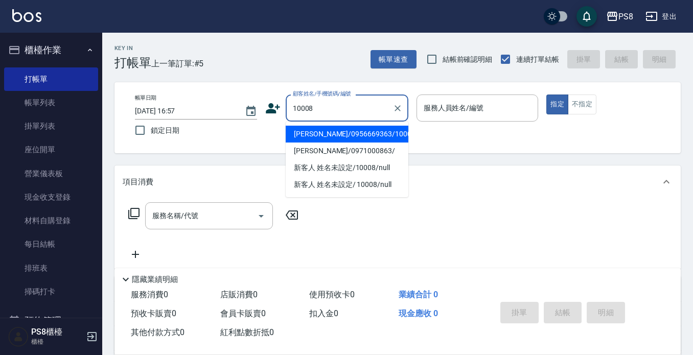
click at [338, 139] on li "[PERSON_NAME]/0956669363/10008" at bounding box center [347, 134] width 123 height 17
type input "[PERSON_NAME]/0956669363/10008"
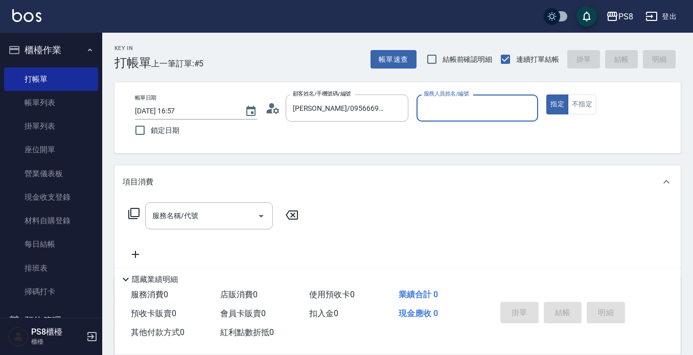
type input "SANNY-10"
click at [560, 102] on button "指定" at bounding box center [557, 104] width 22 height 20
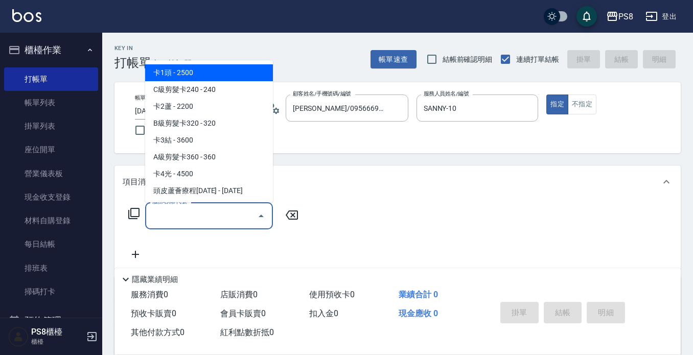
click at [200, 221] on input "服務名稱/代號" at bounding box center [201, 216] width 103 height 18
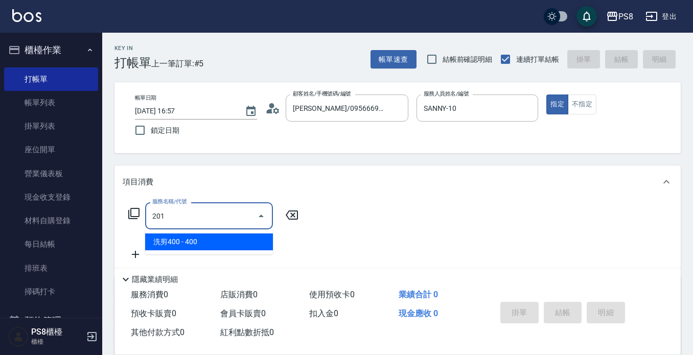
click at [205, 244] on span "洗剪400 - 400" at bounding box center [209, 241] width 128 height 17
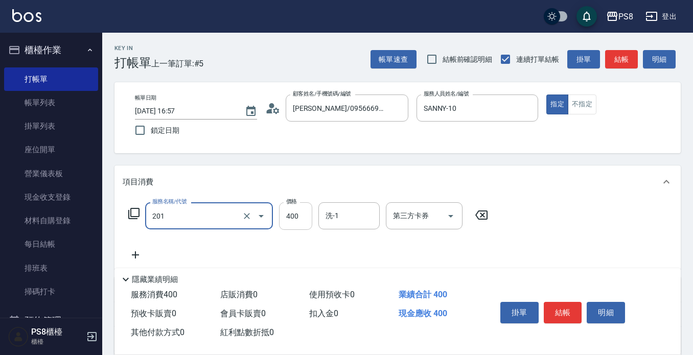
type input "洗剪400(201)"
click at [305, 224] on input "400" at bounding box center [295, 216] width 33 height 28
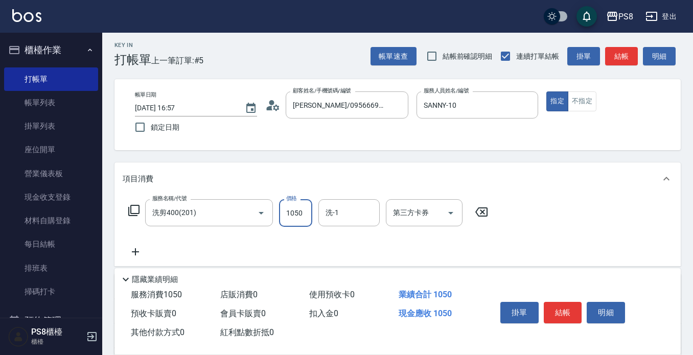
scroll to position [102, 0]
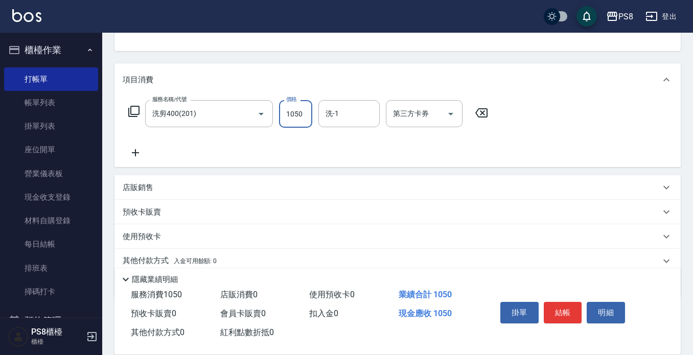
type input "1050"
click at [136, 151] on icon at bounding box center [136, 153] width 26 height 12
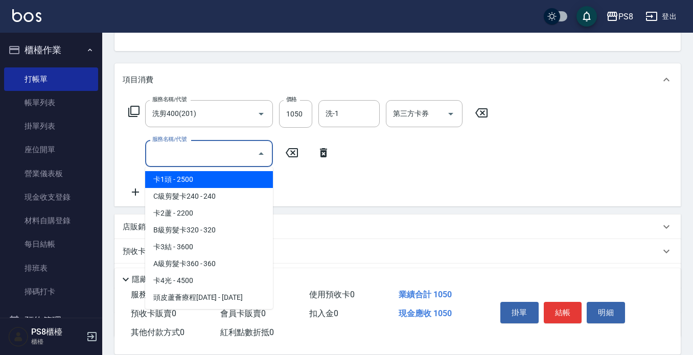
click at [150, 151] on input "服務名稱/代號" at bounding box center [201, 154] width 103 height 18
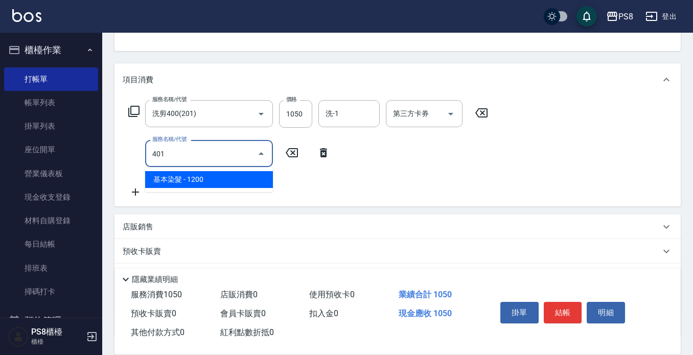
click at [176, 182] on span "基本染髮 - 1200" at bounding box center [209, 179] width 128 height 17
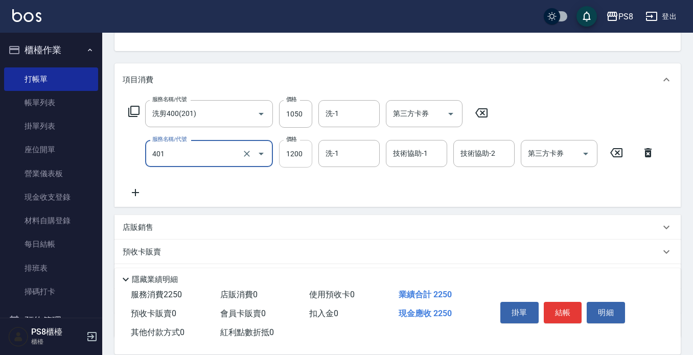
type input "基本染髮(401)"
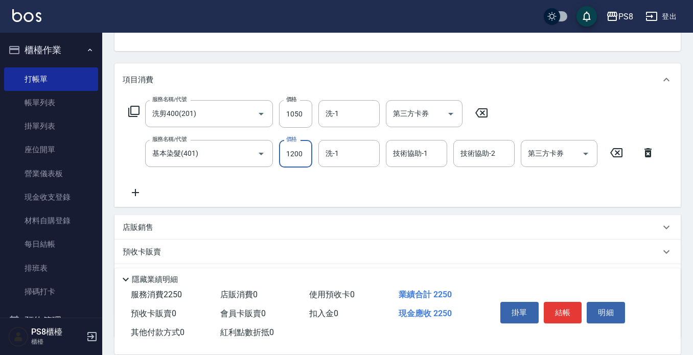
click at [303, 150] on input "1200" at bounding box center [295, 154] width 33 height 28
type input "2100"
click at [140, 192] on icon at bounding box center [136, 192] width 26 height 12
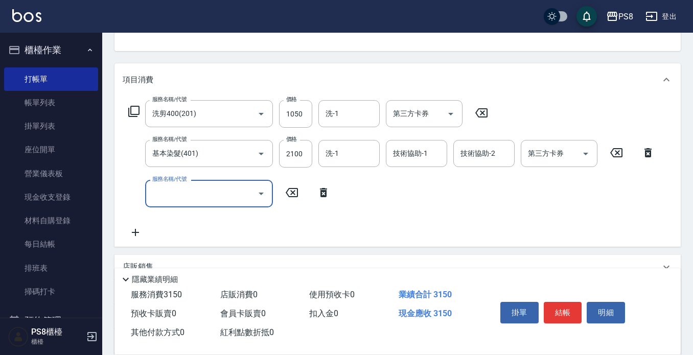
click at [163, 198] on input "服務名稱/代號" at bounding box center [201, 193] width 103 height 18
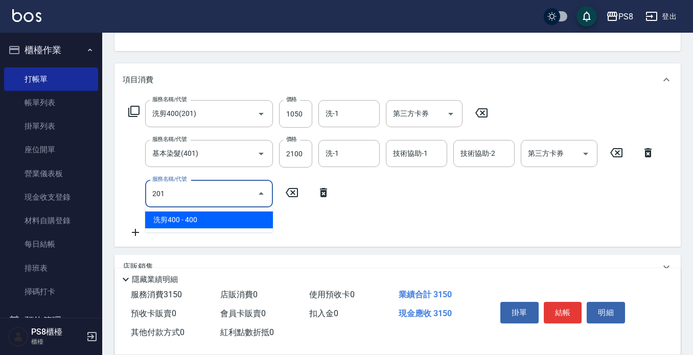
click at [184, 222] on span "洗剪400 - 400" at bounding box center [209, 219] width 128 height 17
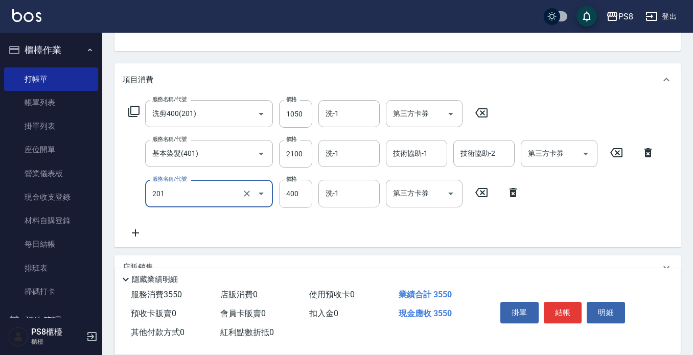
type input "洗剪400(201)"
click at [300, 186] on input "400" at bounding box center [295, 194] width 33 height 28
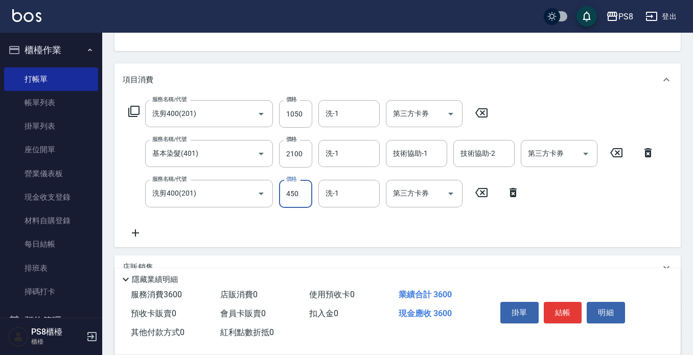
type input "450"
click at [136, 230] on icon at bounding box center [135, 232] width 7 height 7
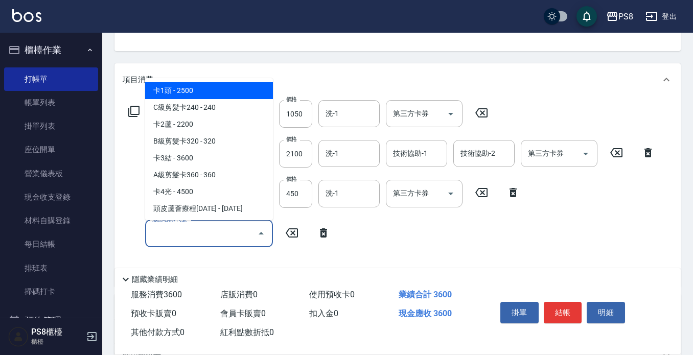
click at [155, 233] on input "服務名稱/代號" at bounding box center [201, 234] width 103 height 18
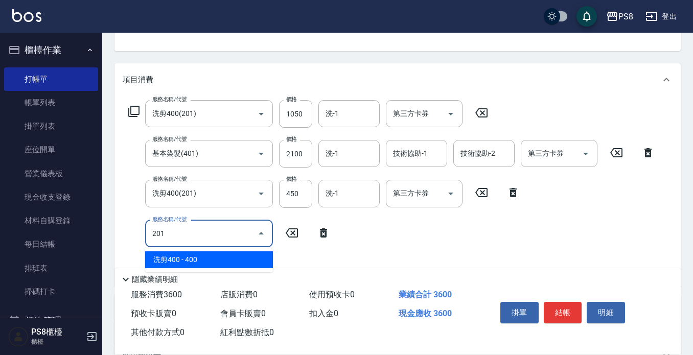
click at [205, 262] on span "洗剪400 - 400" at bounding box center [209, 259] width 128 height 17
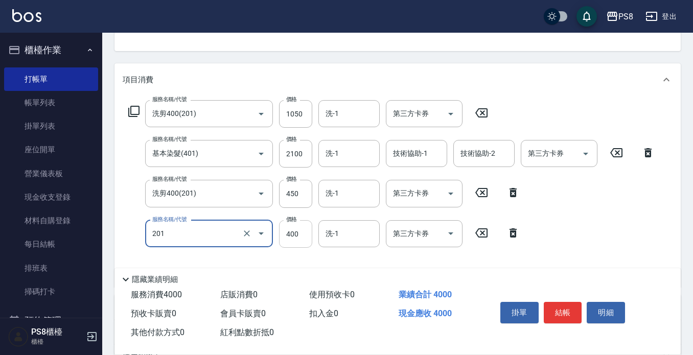
type input "洗剪400(201)"
click at [302, 234] on input "400" at bounding box center [295, 234] width 33 height 28
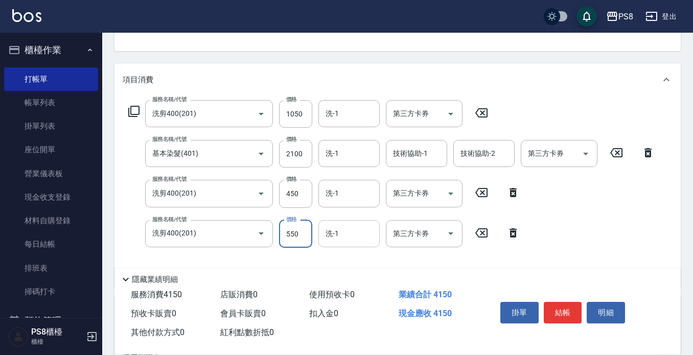
type input "550"
click at [347, 236] on input "洗-1" at bounding box center [349, 234] width 52 height 18
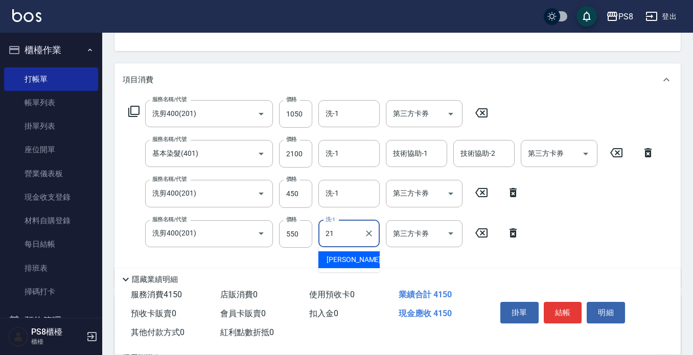
click at [346, 254] on span "[PERSON_NAME] -21" at bounding box center [358, 259] width 64 height 11
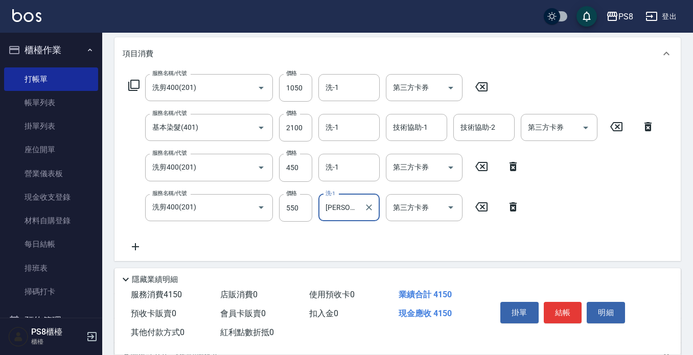
scroll to position [153, 0]
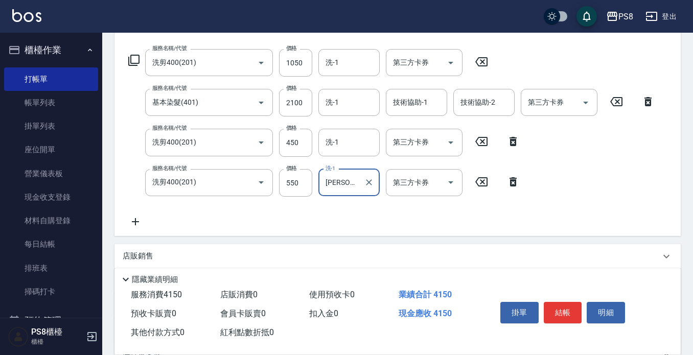
type input "[PERSON_NAME]-21"
click at [135, 220] on icon at bounding box center [135, 221] width 7 height 7
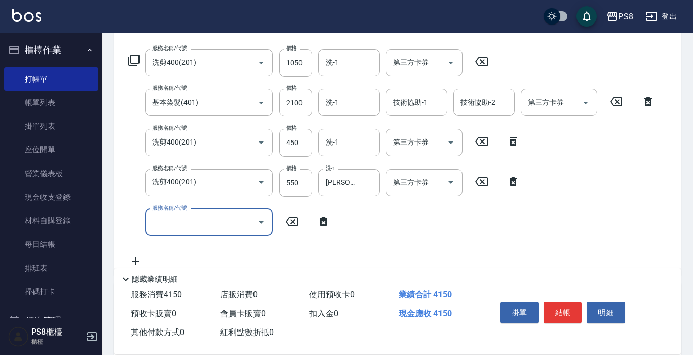
click at [167, 227] on input "服務名稱/代號" at bounding box center [201, 222] width 103 height 18
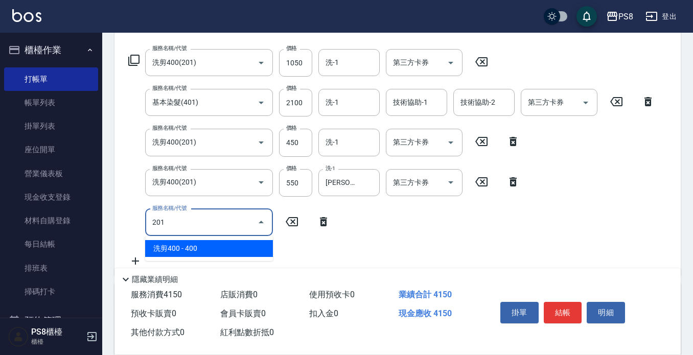
click at [170, 250] on span "洗剪400 - 400" at bounding box center [209, 248] width 128 height 17
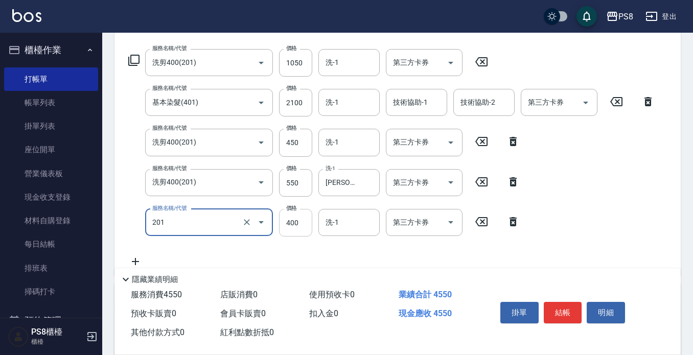
type input "洗剪400(201)"
type input "550"
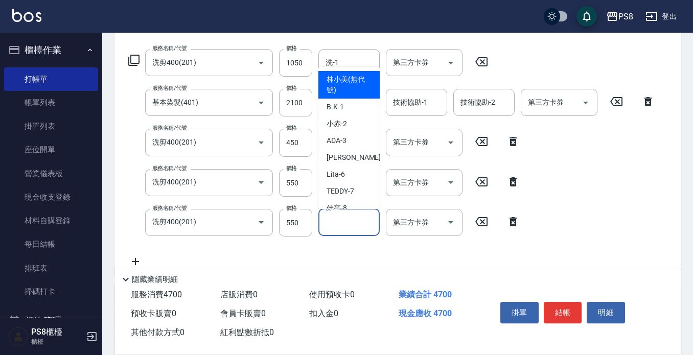
click at [344, 225] on input "洗-1" at bounding box center [349, 222] width 52 height 18
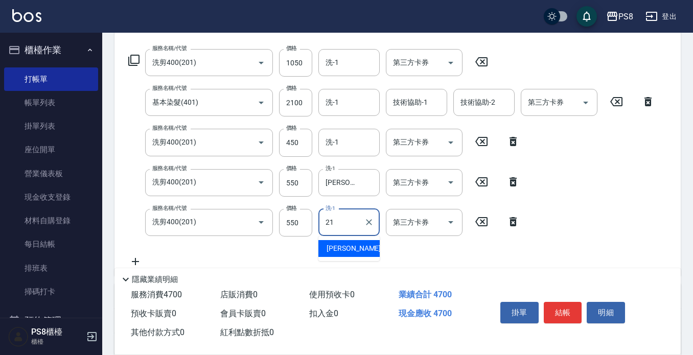
click at [346, 252] on span "[PERSON_NAME] -21" at bounding box center [358, 248] width 64 height 11
type input "[PERSON_NAME]-21"
click at [133, 263] on icon at bounding box center [136, 261] width 26 height 12
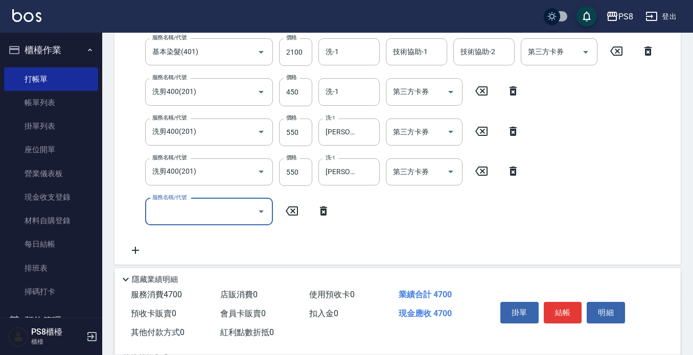
scroll to position [255, 0]
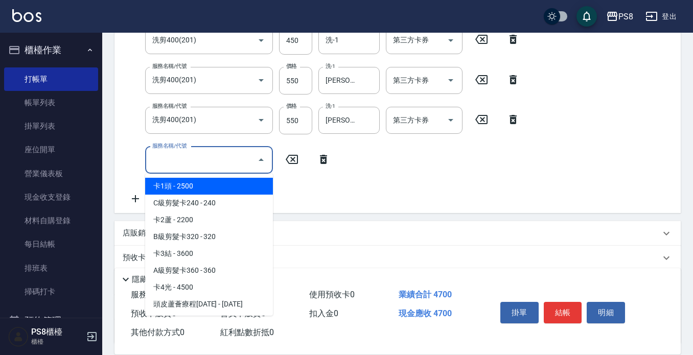
click at [212, 158] on input "服務名稱/代號" at bounding box center [201, 160] width 103 height 18
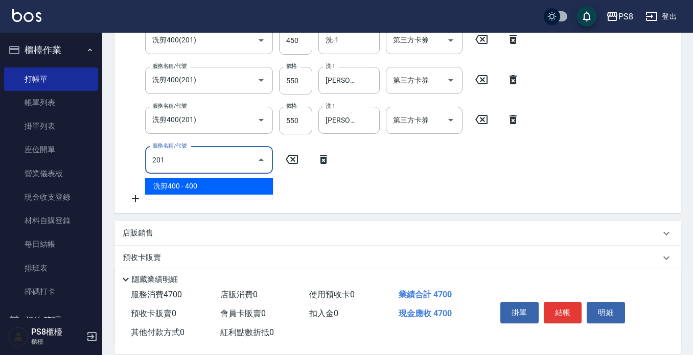
click at [215, 184] on span "洗剪400 - 400" at bounding box center [209, 186] width 128 height 17
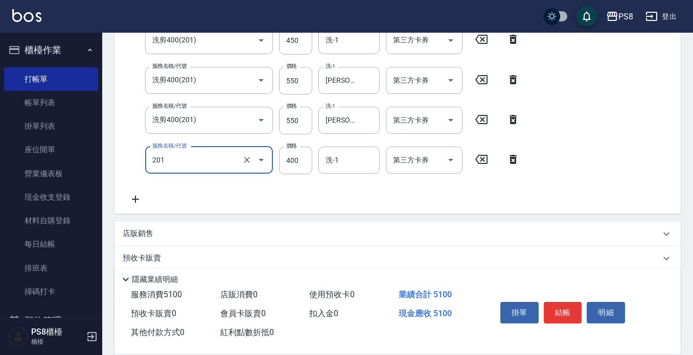
type input "洗剪400(201)"
click at [302, 157] on div "服務名稱/代號 洗剪400(201) 服務名稱/代號 價格 1050 價格 洗-1 洗-1 第三方卡券 第三方卡券 服務名稱/代號 基本染髮(401) 服務名…" at bounding box center [392, 76] width 538 height 258
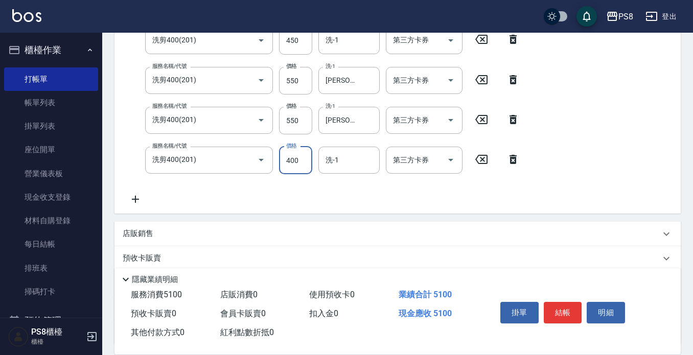
scroll to position [238, 0]
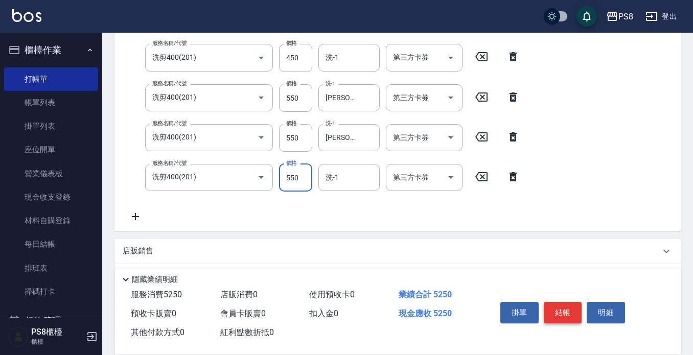
type input "550"
click at [562, 304] on button "結帳" at bounding box center [562, 312] width 38 height 21
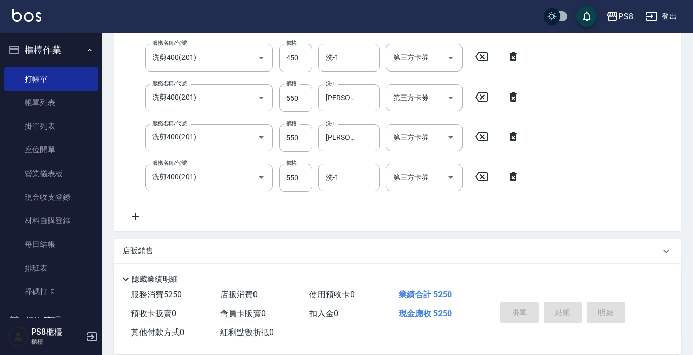
type input "[DATE] 16:58"
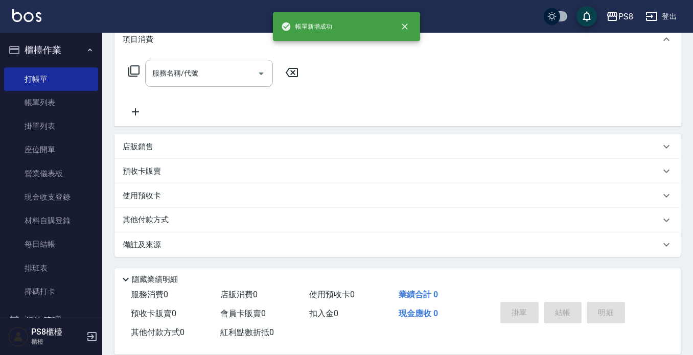
scroll to position [0, 0]
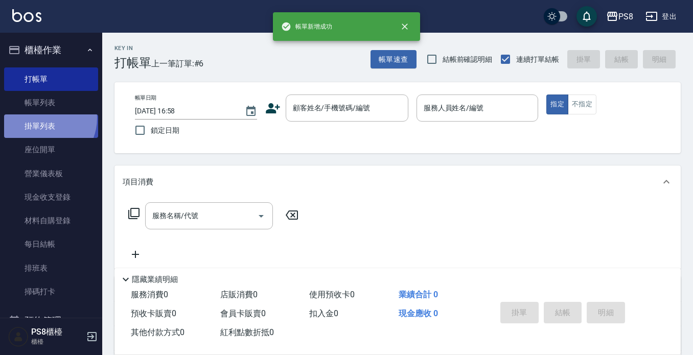
click at [40, 118] on link "掛單列表" at bounding box center [51, 125] width 94 height 23
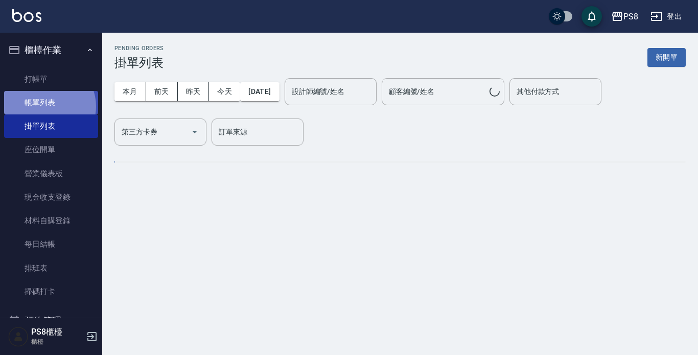
click at [46, 105] on link "帳單列表" at bounding box center [51, 102] width 94 height 23
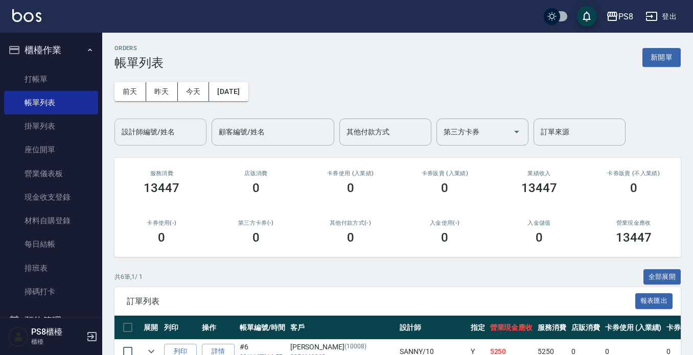
click at [179, 131] on input "設計師編號/姓名" at bounding box center [160, 132] width 83 height 18
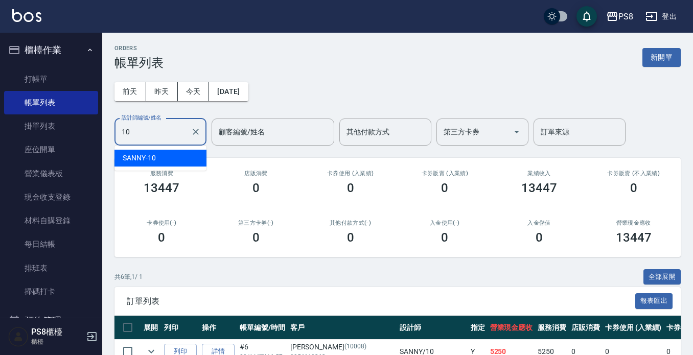
click at [180, 151] on div "SANNY -10" at bounding box center [160, 158] width 92 height 17
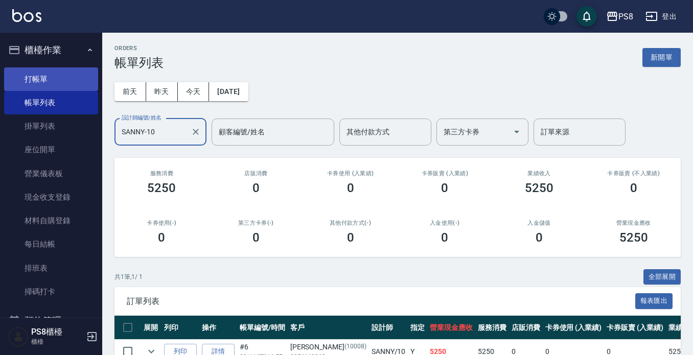
type input "SANNY-10"
click at [67, 86] on link "打帳單" at bounding box center [51, 78] width 94 height 23
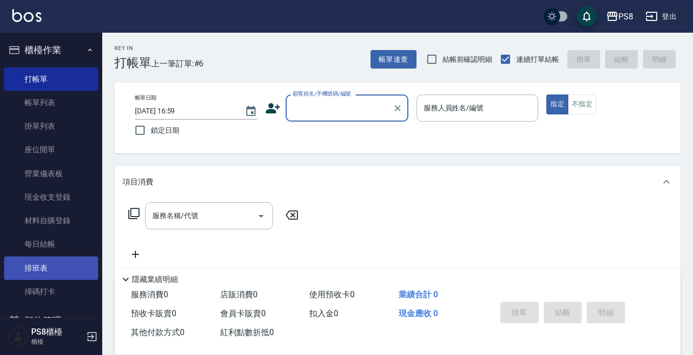
click at [38, 265] on link "排班表" at bounding box center [51, 267] width 94 height 23
